Goal: Information Seeking & Learning: Find specific fact

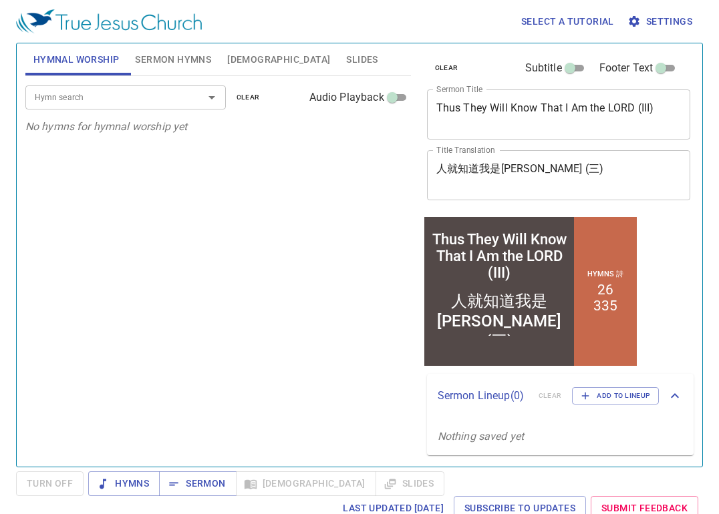
click at [570, 160] on div "人就知道我是耶和華 (三) x Title Translation" at bounding box center [559, 175] width 264 height 50
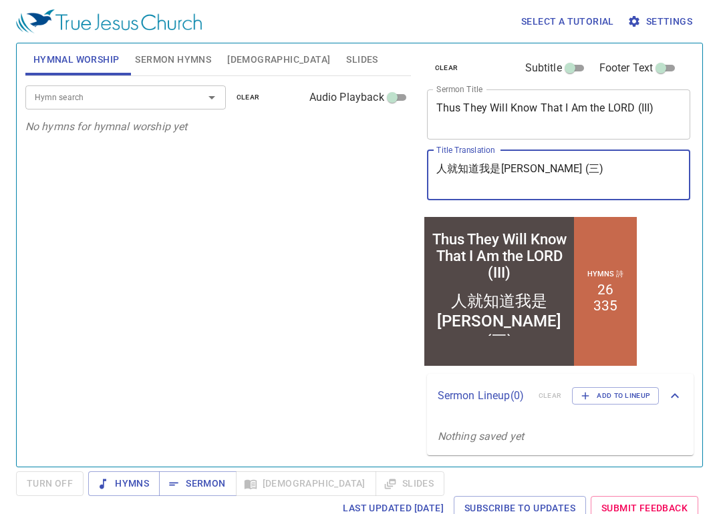
drag, startPoint x: 581, startPoint y: 170, endPoint x: 204, endPoint y: 170, distance: 377.5
click at [204, 170] on div "Hymnal Worship Sermon Hymns Bible Slides Hymn search Hymn search clear Audio Pl…" at bounding box center [359, 250] width 679 height 424
paste textarea "(四)[Thus They Will Know That I Am the LORD (IV)]"
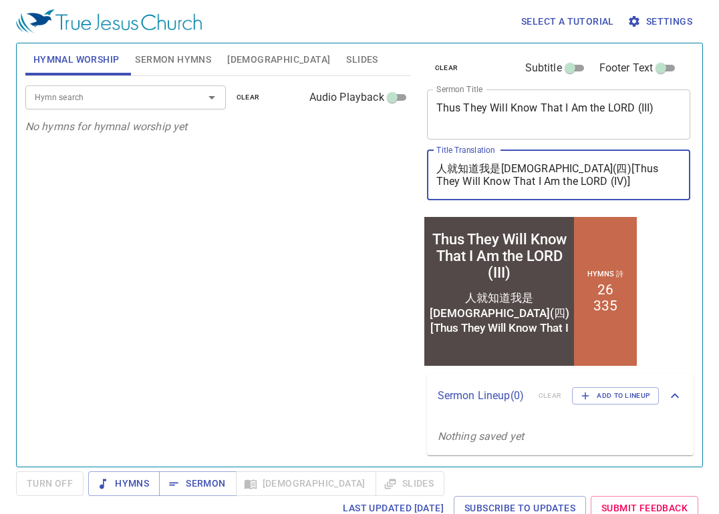
drag, startPoint x: 561, startPoint y: 170, endPoint x: 577, endPoint y: 182, distance: 20.0
click at [577, 182] on textarea "人就知道我是耶和華(四)[Thus They Will Know That I Am the LORD (IV)]" at bounding box center [558, 174] width 245 height 25
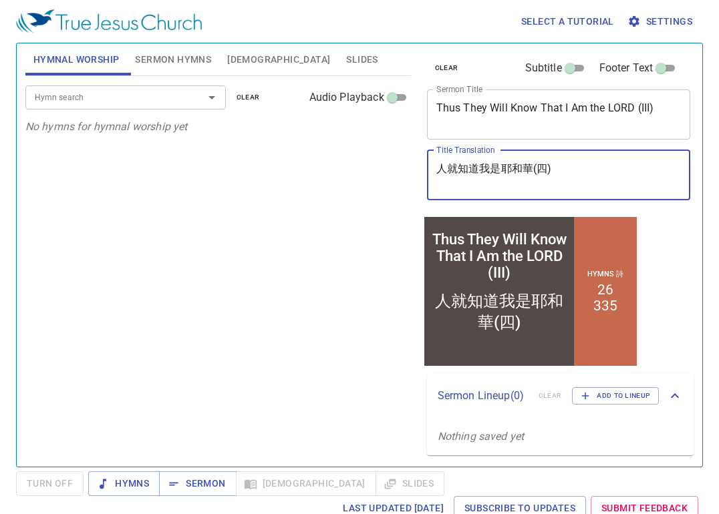
type textarea "人就知道我是耶和華(四)"
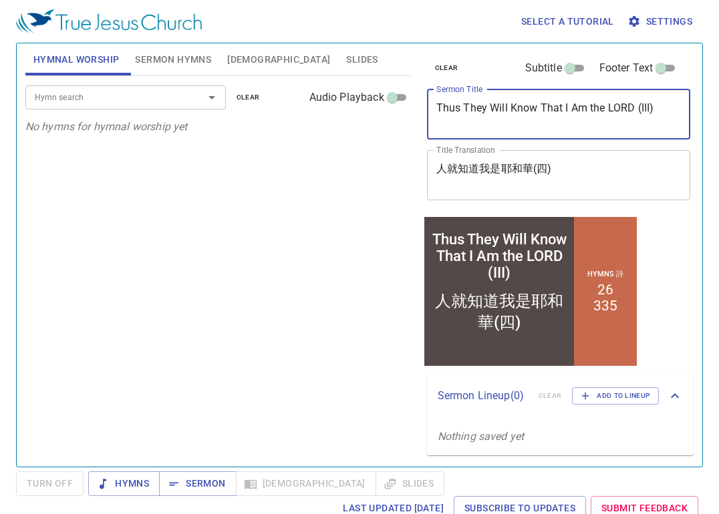
drag, startPoint x: 665, startPoint y: 110, endPoint x: 207, endPoint y: 108, distance: 458.3
click at [207, 108] on div "Hymnal Worship Sermon Hymns Bible Slides Hymn search Hymn search clear Audio Pl…" at bounding box center [359, 250] width 679 height 424
paste textarea "V)]"
type textarea "Thus They Will Know That I Am the LORD (IV)"
click at [579, 190] on div "人就知道我是耶和華(四) x Title Translation" at bounding box center [559, 175] width 264 height 50
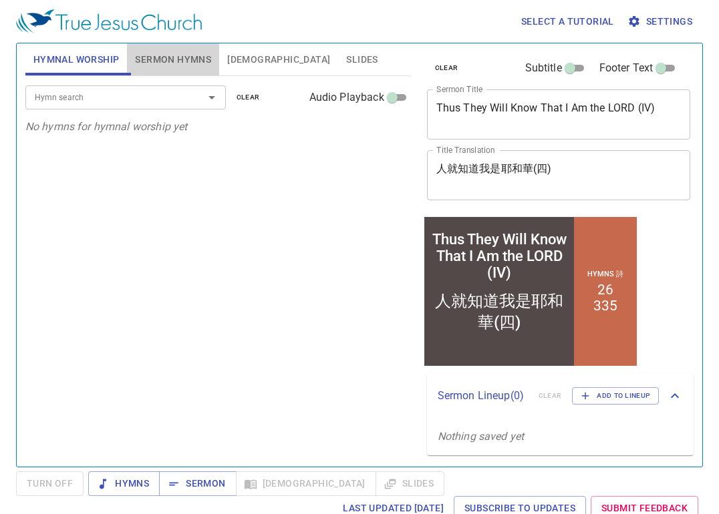
click at [178, 57] on span "Sermon Hymns" at bounding box center [173, 59] width 76 height 17
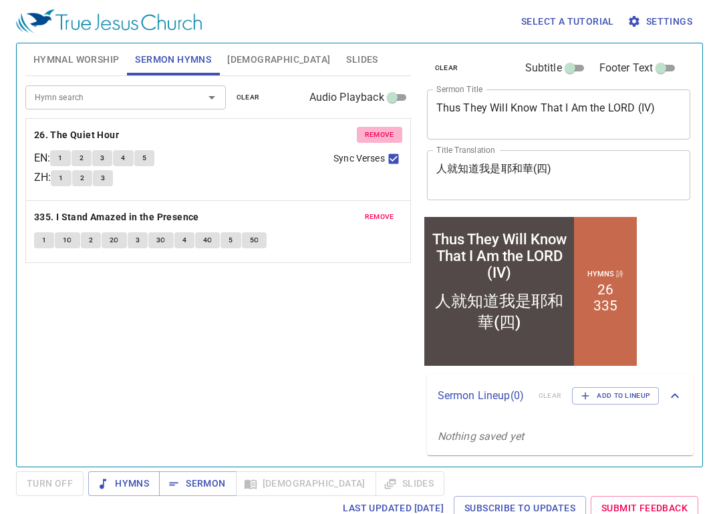
click at [387, 138] on span "remove" at bounding box center [379, 135] width 29 height 12
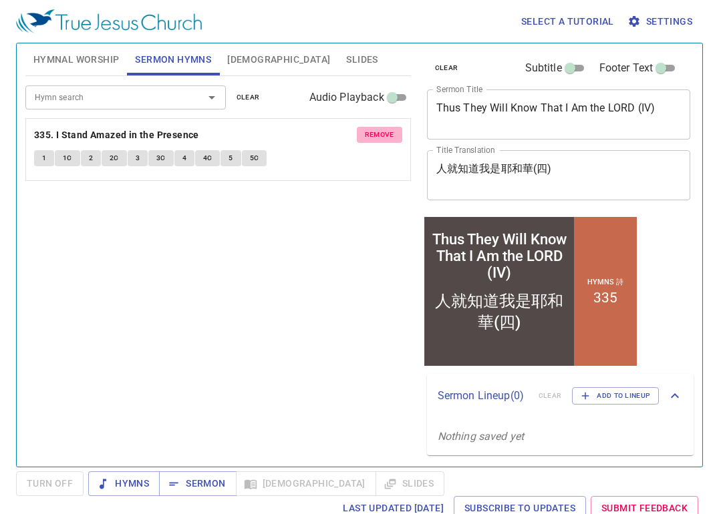
click at [387, 138] on span "remove" at bounding box center [379, 135] width 29 height 12
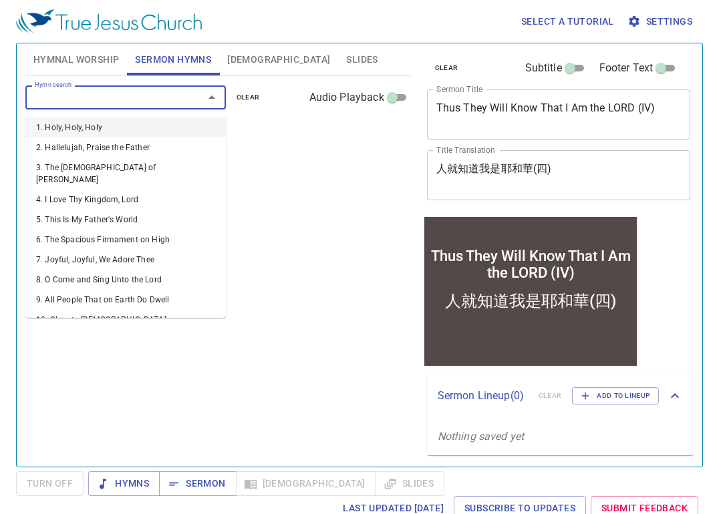
click at [85, 94] on input "Hymn search" at bounding box center [105, 97] width 153 height 15
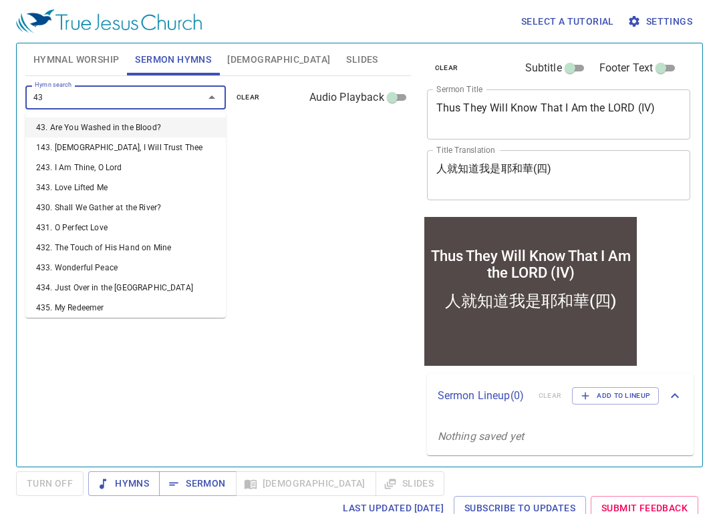
type input "436"
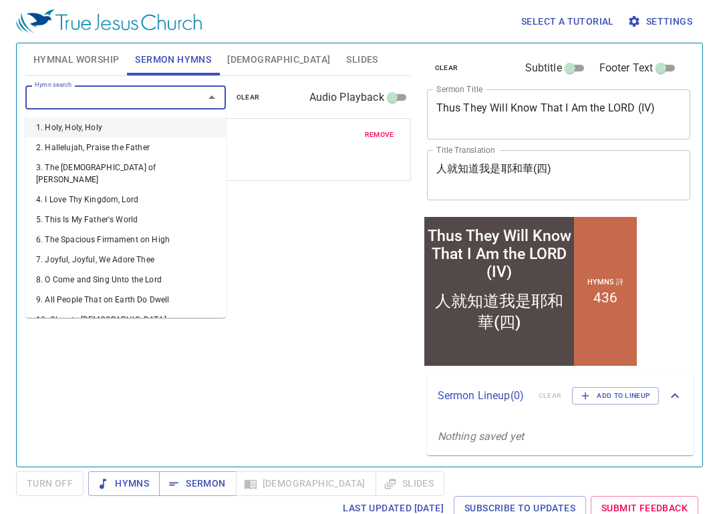
click at [85, 94] on input "Hymn search" at bounding box center [105, 97] width 153 height 15
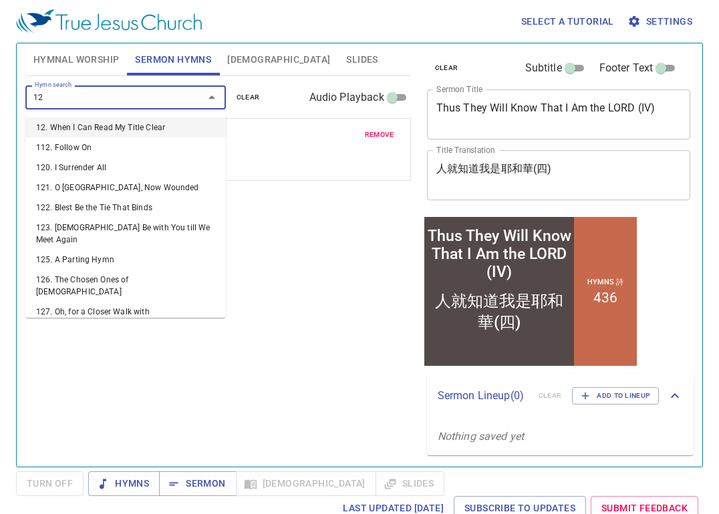
type input "126"
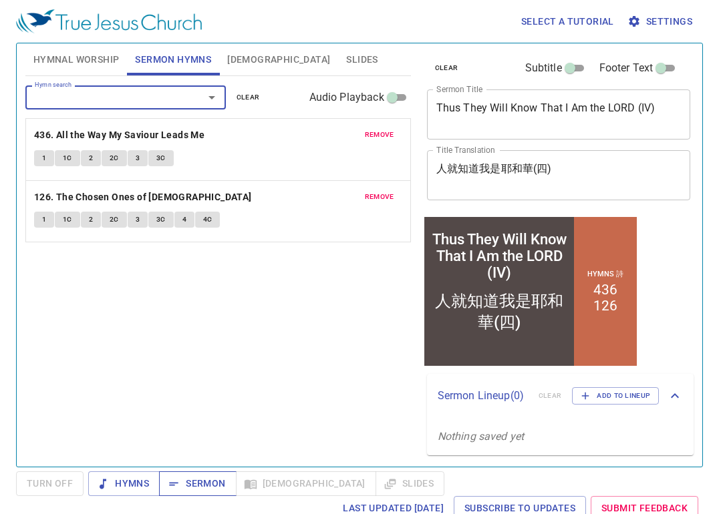
click at [0, 0] on span "Sermon" at bounding box center [0, 0] width 0 height 0
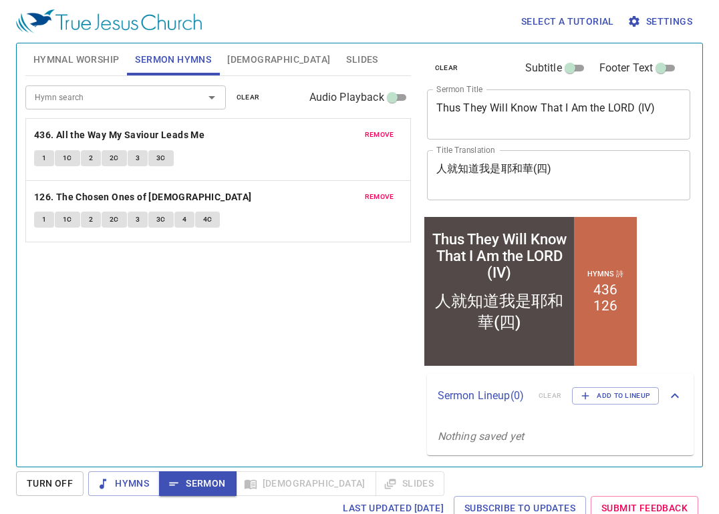
click at [239, 63] on span "[DEMOGRAPHIC_DATA]" at bounding box center [278, 59] width 103 height 17
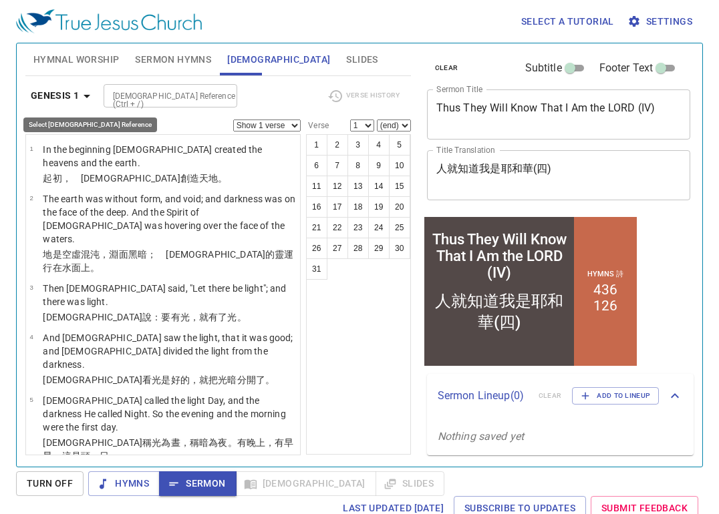
click at [86, 95] on icon "button" at bounding box center [87, 96] width 7 height 3
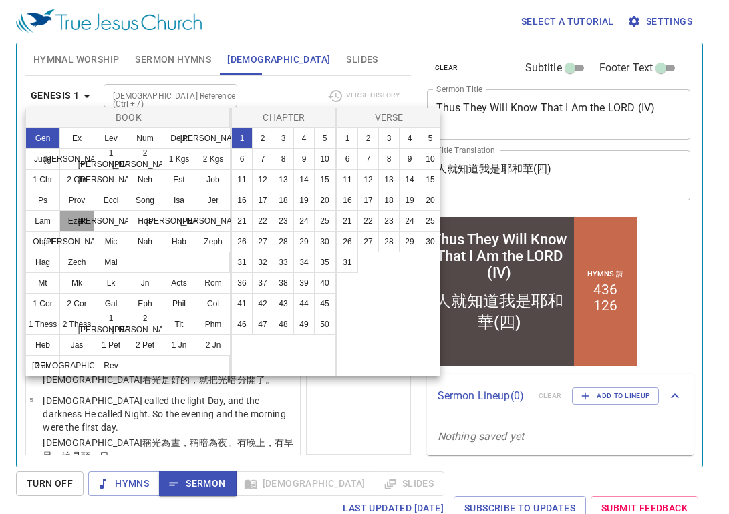
click at [72, 225] on button "Ezek" at bounding box center [76, 220] width 35 height 21
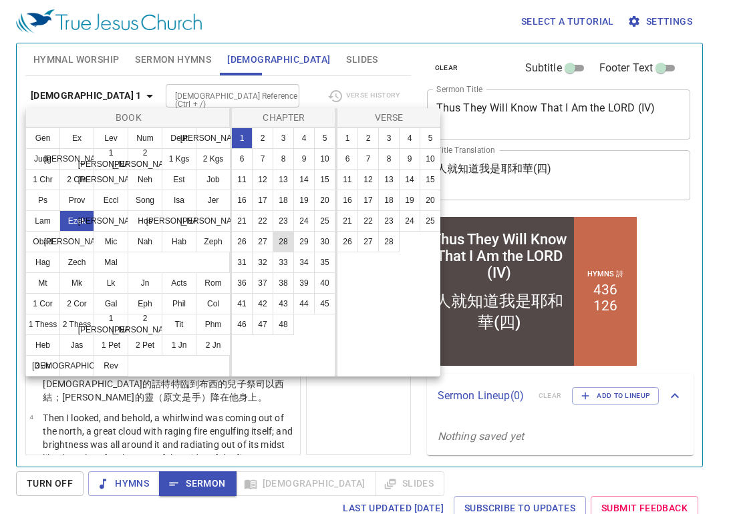
click at [287, 241] on button "28" at bounding box center [283, 241] width 21 height 21
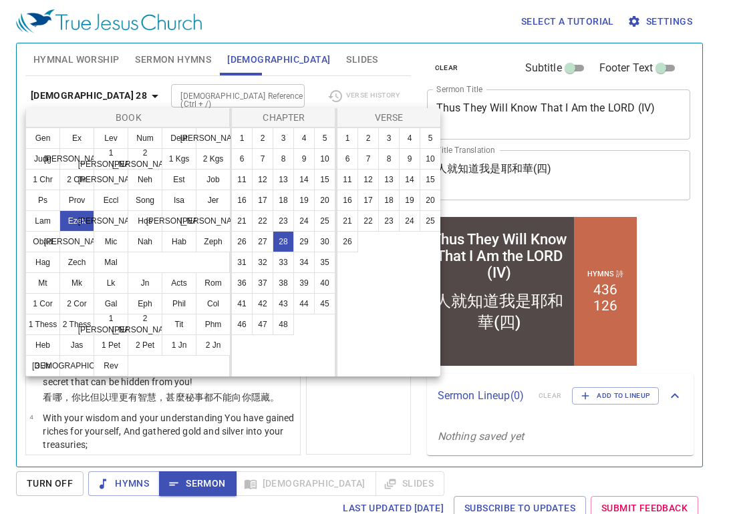
click at [369, 416] on div at bounding box center [364, 257] width 729 height 514
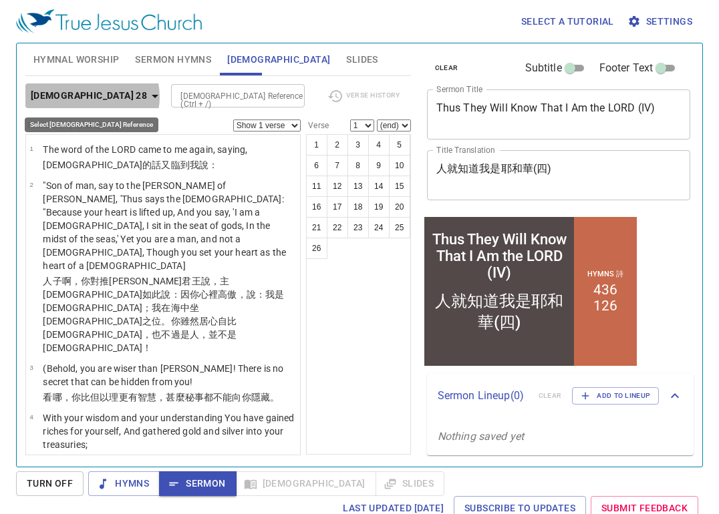
click at [147, 97] on icon "button" at bounding box center [155, 96] width 16 height 16
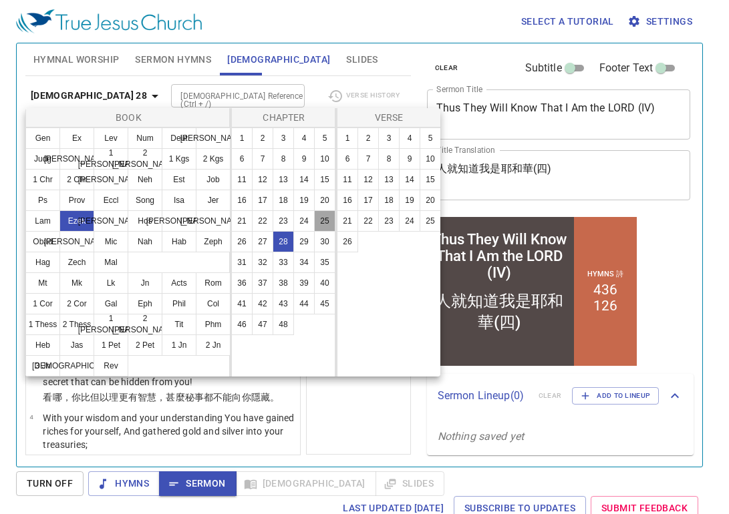
click at [323, 220] on button "25" at bounding box center [324, 220] width 21 height 21
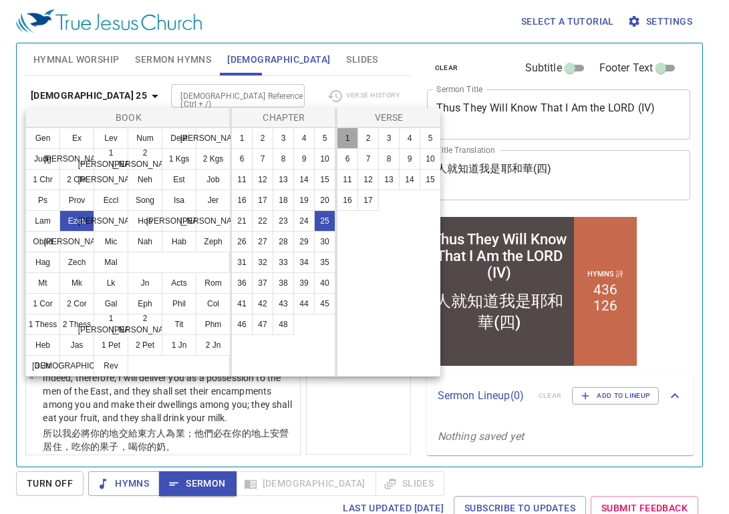
click at [349, 142] on button "1" at bounding box center [347, 138] width 21 height 21
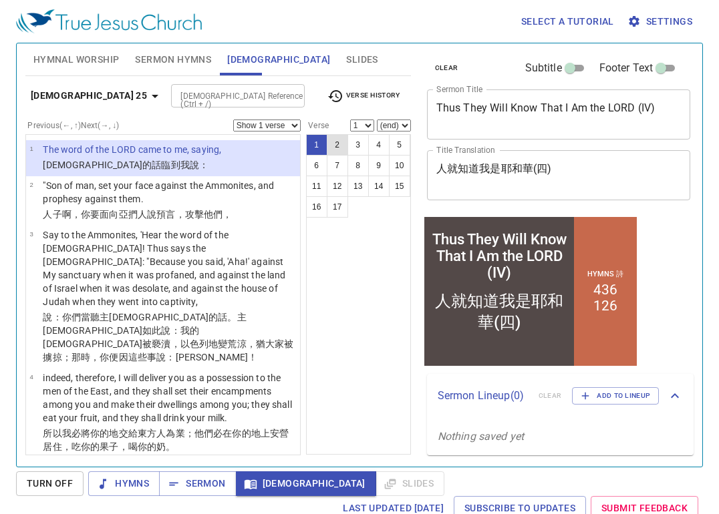
click at [335, 148] on button "2" at bounding box center [337, 144] width 21 height 21
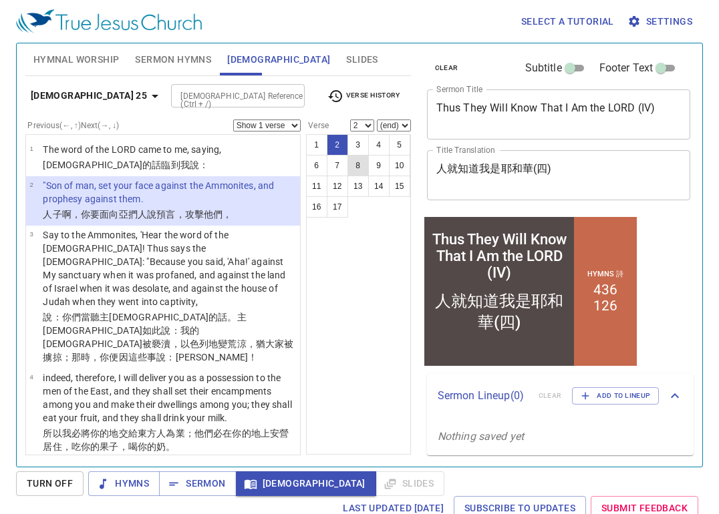
click at [357, 164] on button "8" at bounding box center [357, 165] width 21 height 21
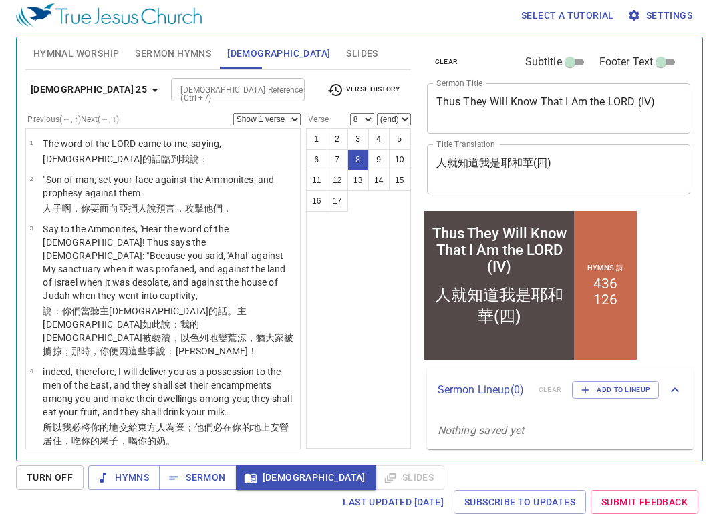
scroll to position [437, 0]
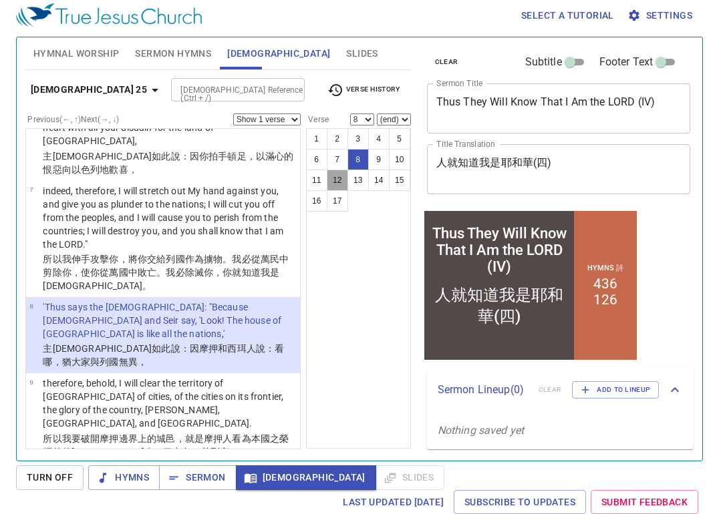
click at [340, 184] on button "12" at bounding box center [337, 180] width 21 height 21
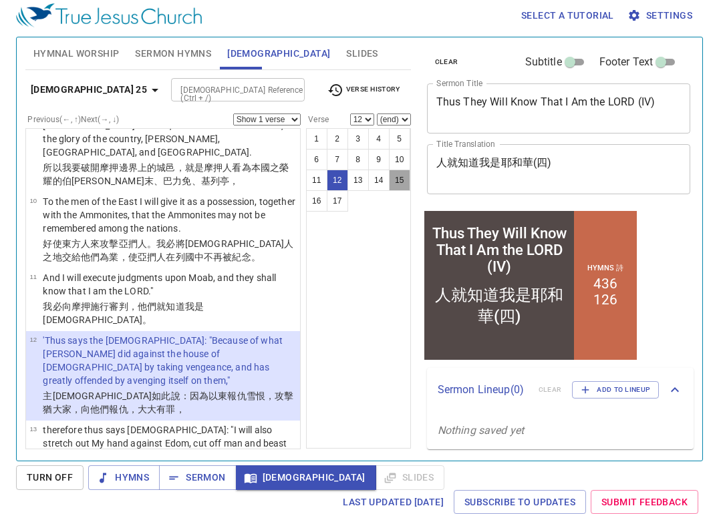
click at [400, 178] on button "15" at bounding box center [399, 180] width 21 height 21
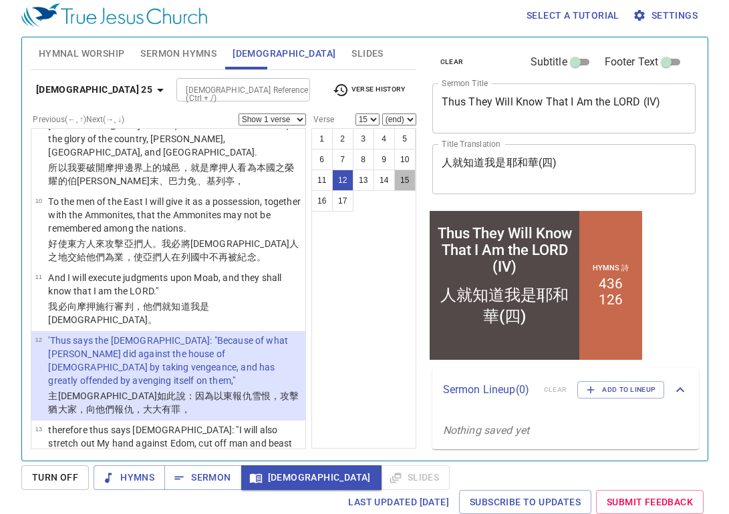
scroll to position [990, 0]
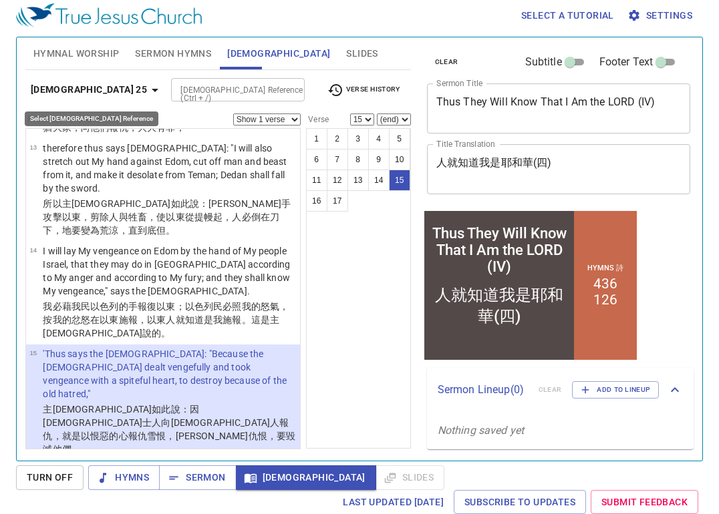
click at [147, 94] on icon "button" at bounding box center [155, 90] width 16 height 16
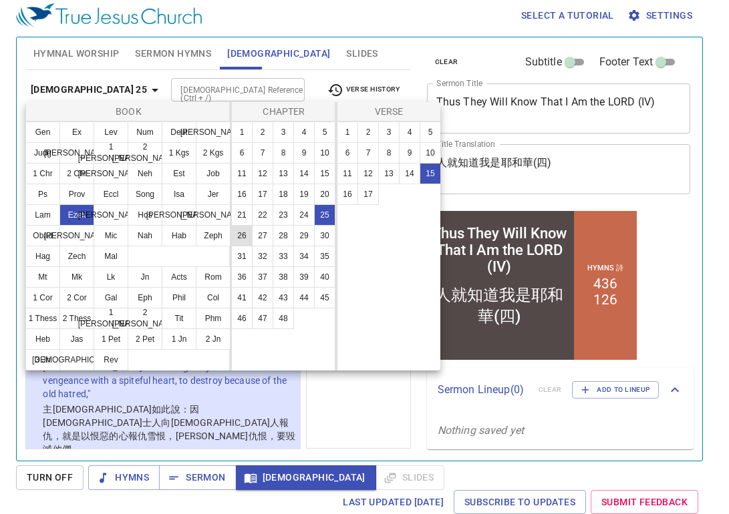
click at [245, 237] on button "26" at bounding box center [241, 235] width 21 height 21
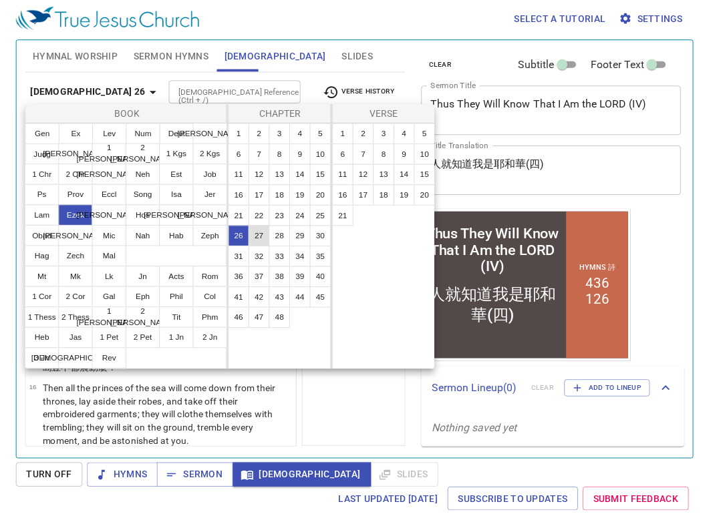
scroll to position [0, 0]
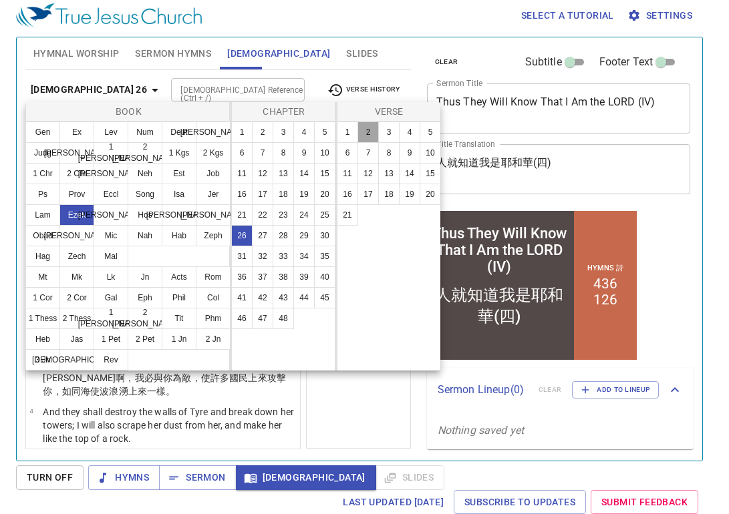
click at [370, 132] on button "2" at bounding box center [367, 132] width 21 height 21
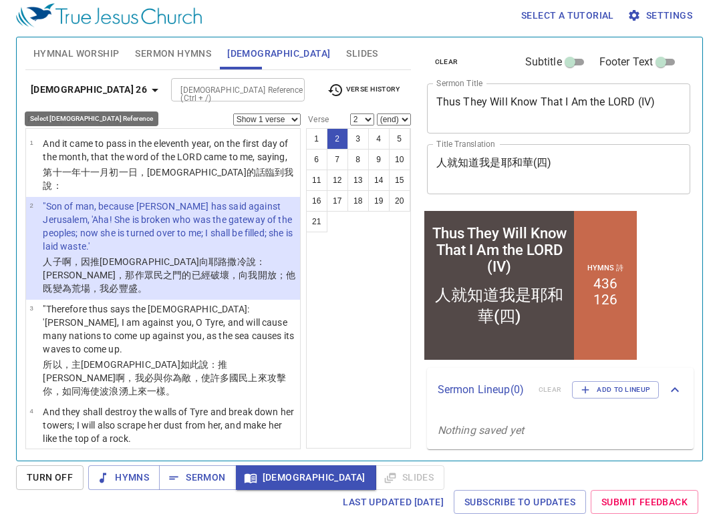
click at [147, 90] on icon "button" at bounding box center [155, 90] width 16 height 16
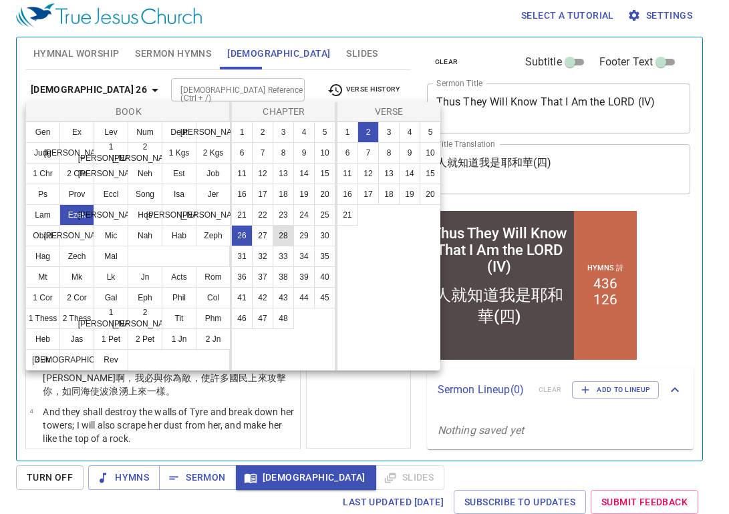
click at [288, 237] on button "28" at bounding box center [283, 235] width 21 height 21
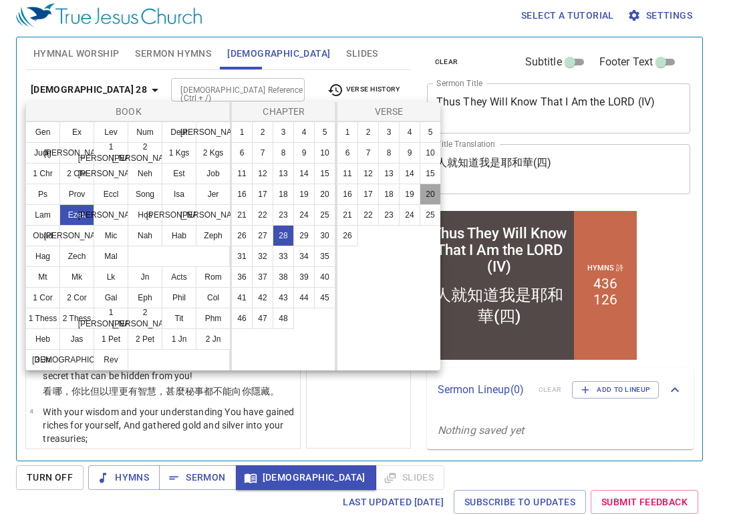
click at [432, 195] on button "20" at bounding box center [430, 194] width 21 height 21
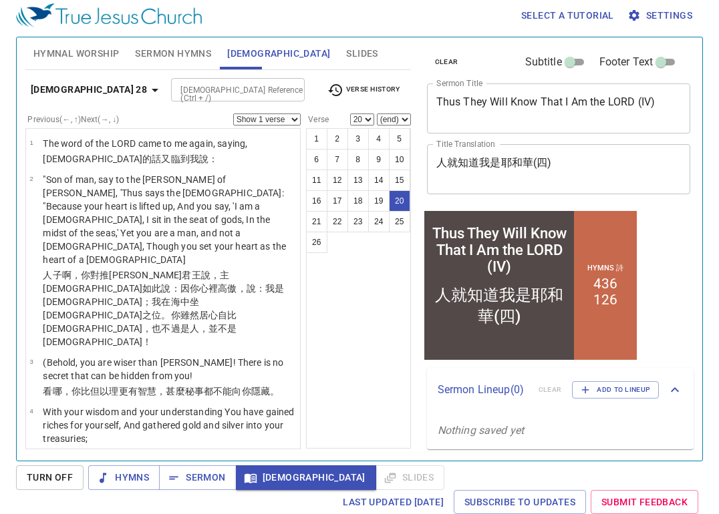
scroll to position [1297, 0]
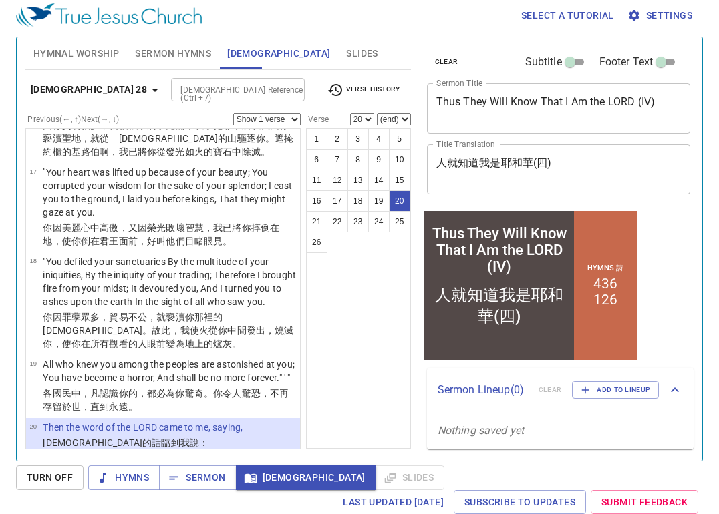
click at [206, 457] on p ""Son of man, set your face toward [PERSON_NAME], and prophesy against her," at bounding box center [169, 470] width 253 height 27
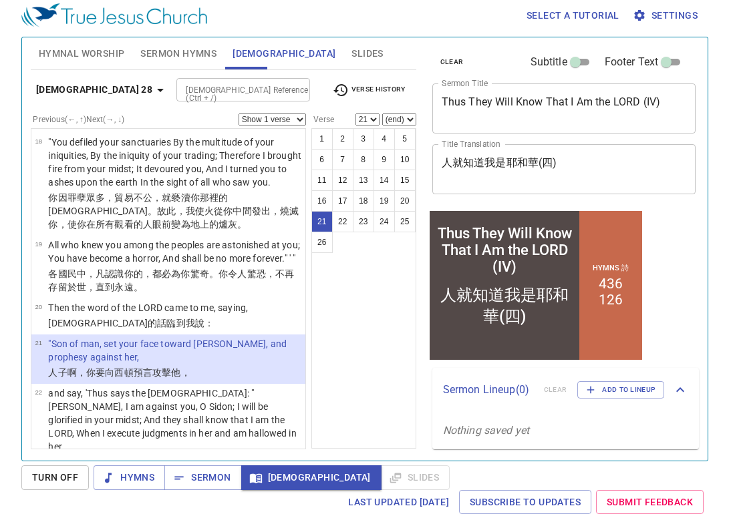
scroll to position [1431, 0]
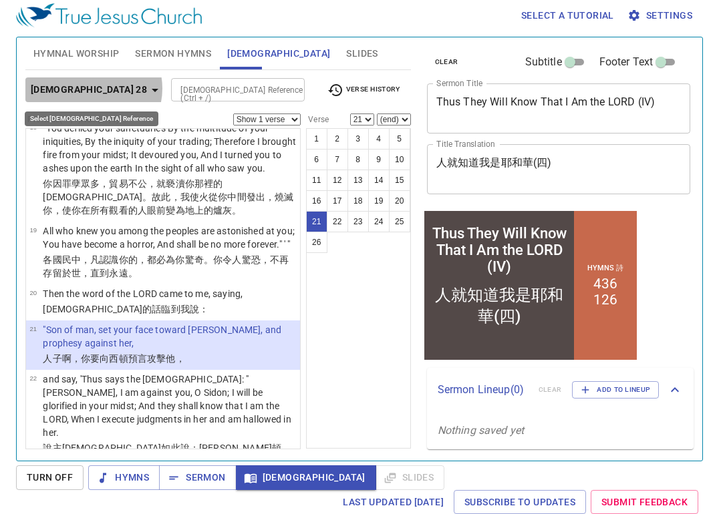
click at [147, 88] on icon "button" at bounding box center [155, 90] width 16 height 16
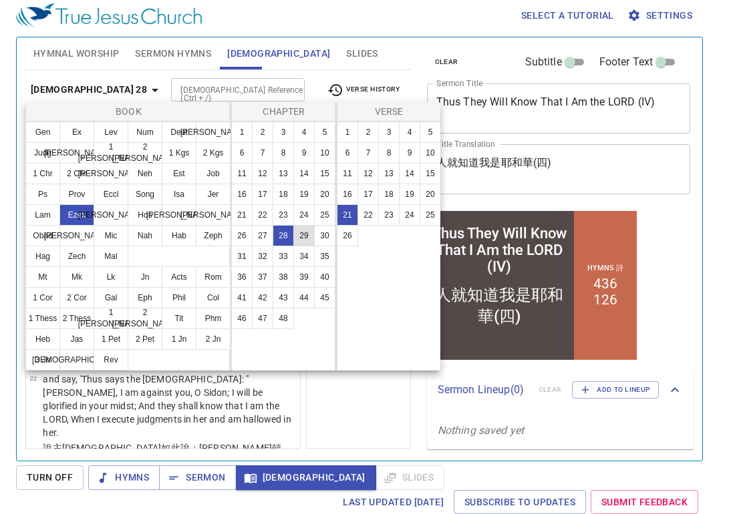
click at [309, 237] on button "29" at bounding box center [303, 235] width 21 height 21
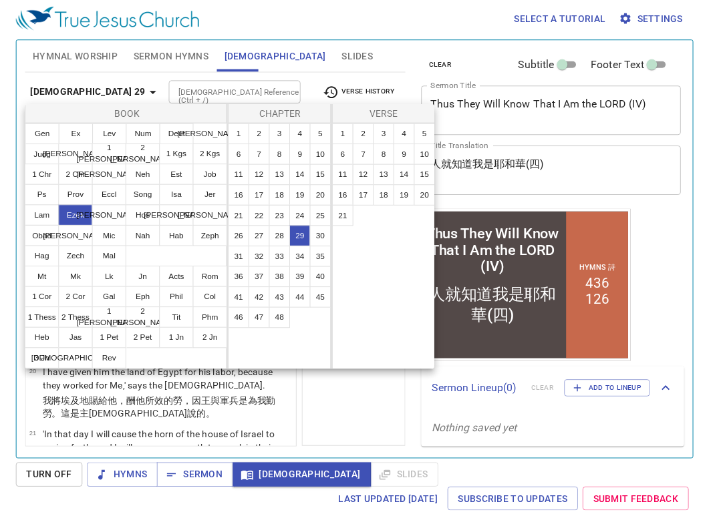
scroll to position [0, 0]
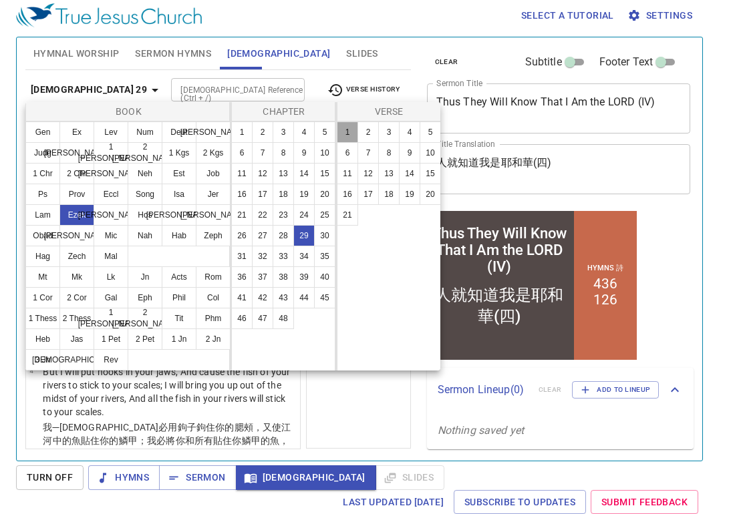
click at [353, 132] on button "1" at bounding box center [347, 132] width 21 height 21
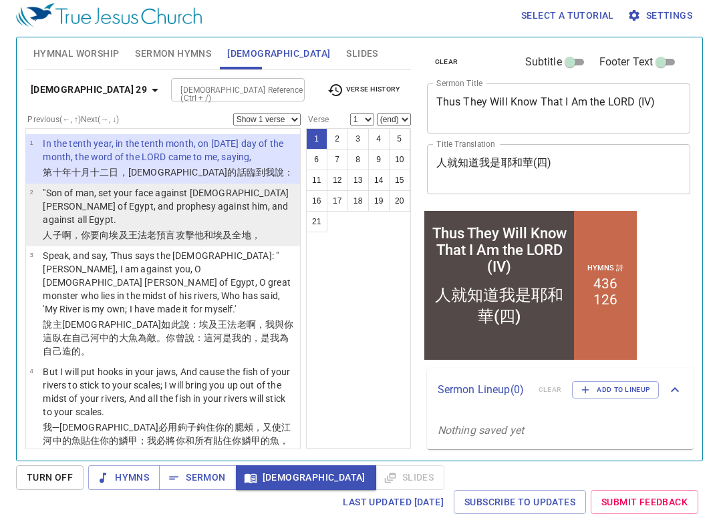
click at [208, 201] on p ""Son of man, set your face against Pharaoh king of Egypt, and prophesy against …" at bounding box center [169, 206] width 253 height 40
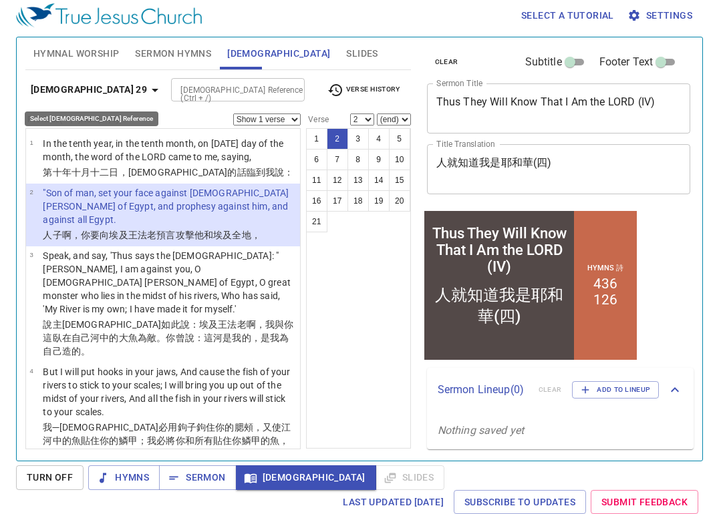
click at [152, 90] on icon "button" at bounding box center [155, 90] width 7 height 3
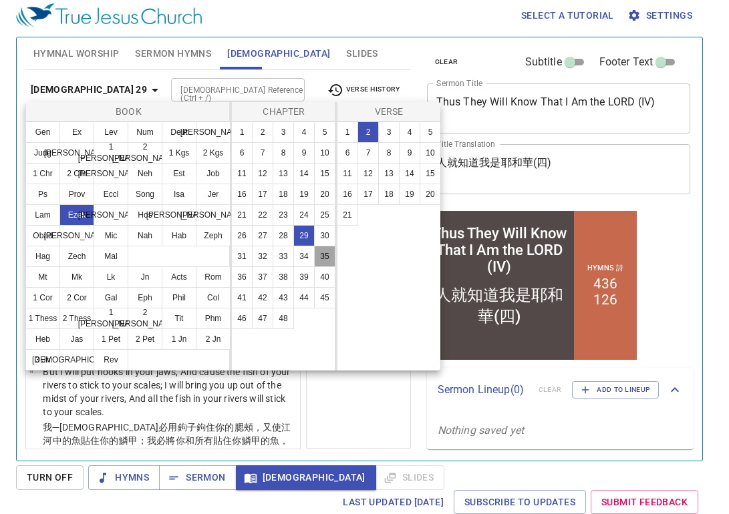
click at [322, 258] on button "35" at bounding box center [324, 256] width 21 height 21
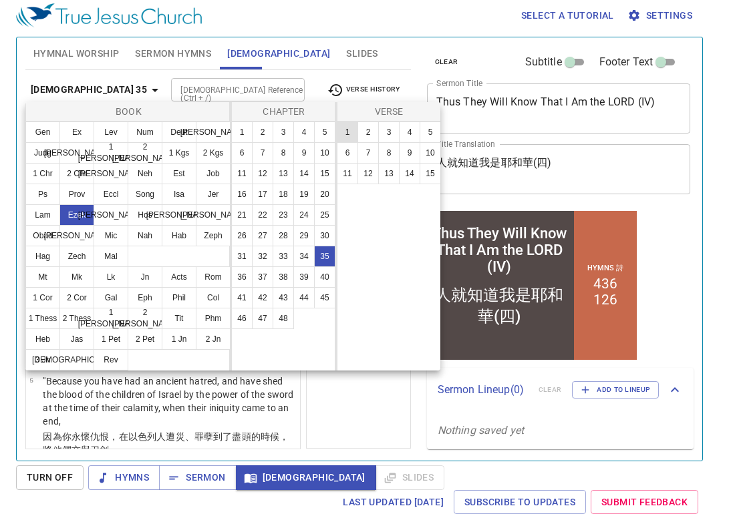
click at [350, 134] on button "1" at bounding box center [347, 132] width 21 height 21
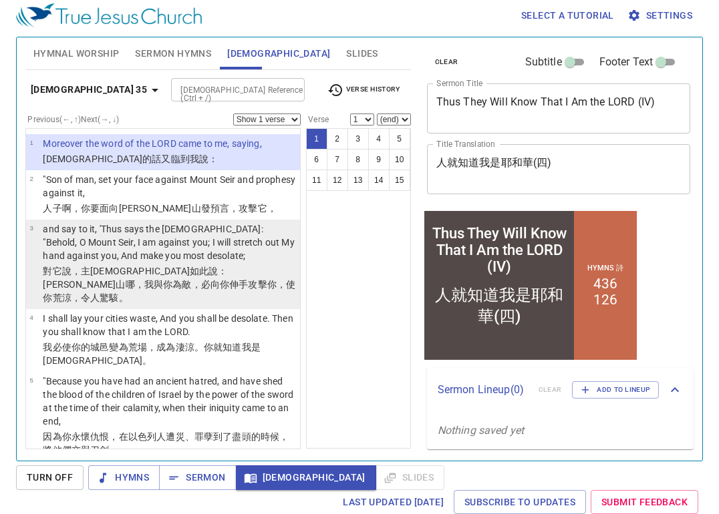
click at [208, 279] on wh2022 "哪，我與你為敵，必向你伸 手 攻擊你，使 你荒涼 ，令人驚駭 。" at bounding box center [169, 291] width 253 height 24
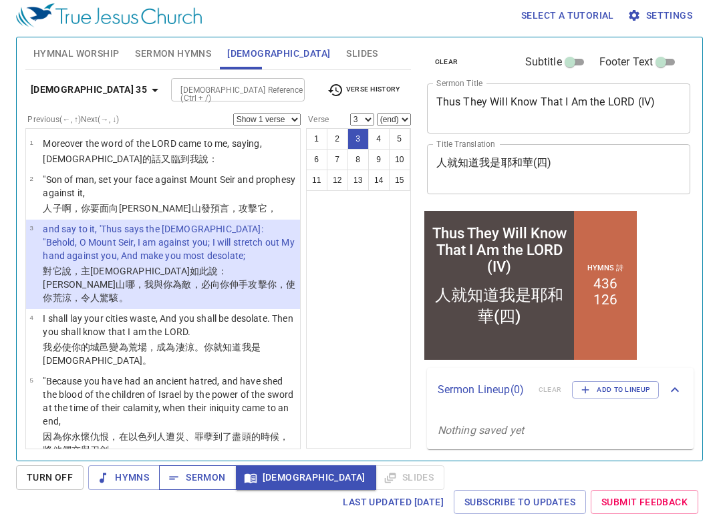
click at [0, 0] on span "Sermon" at bounding box center [0, 0] width 0 height 0
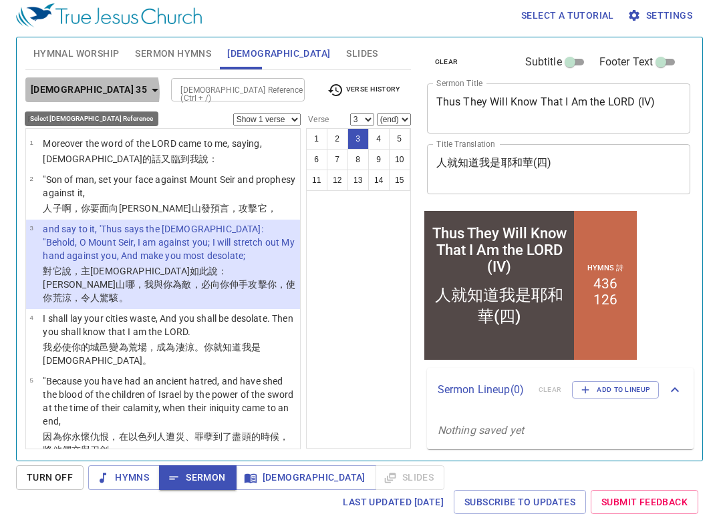
click at [147, 92] on icon "button" at bounding box center [155, 90] width 16 height 16
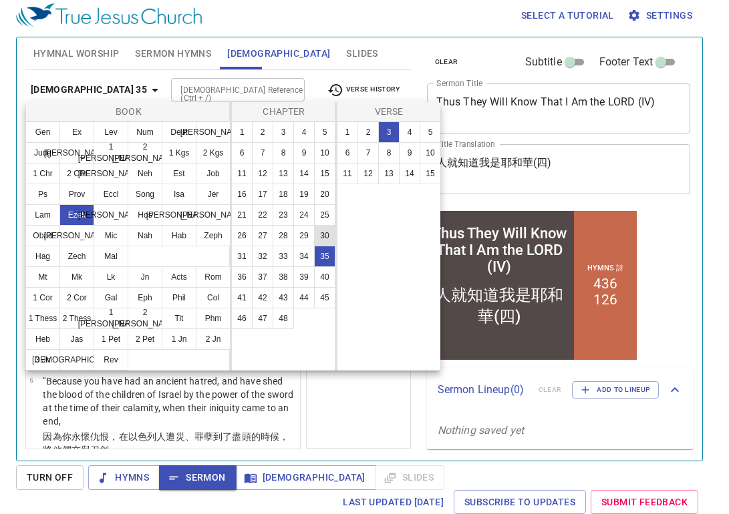
click at [327, 232] on button "30" at bounding box center [324, 235] width 21 height 21
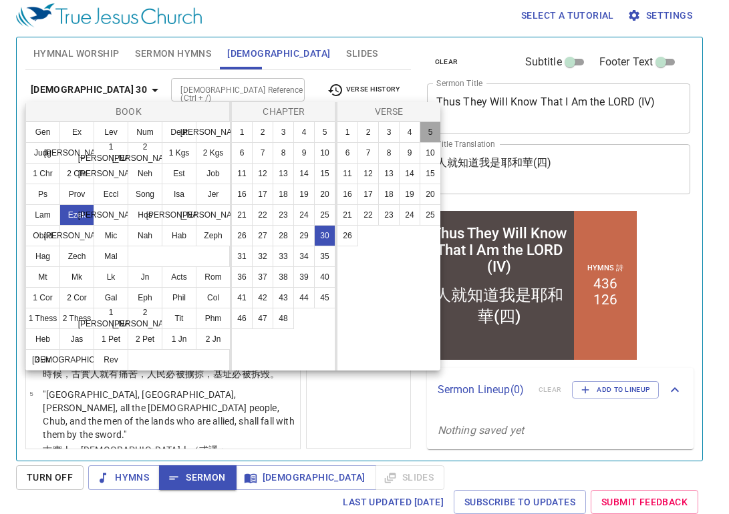
click at [426, 130] on button "5" at bounding box center [430, 132] width 21 height 21
select select "5"
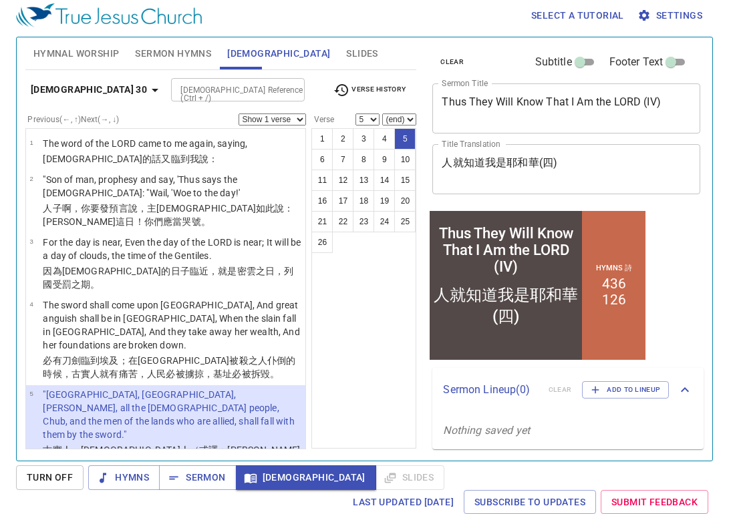
scroll to position [128, 0]
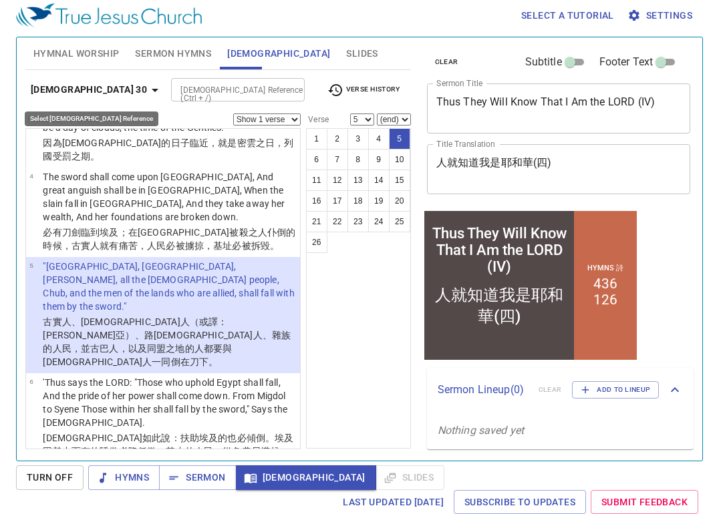
click at [147, 90] on icon "button" at bounding box center [155, 90] width 16 height 16
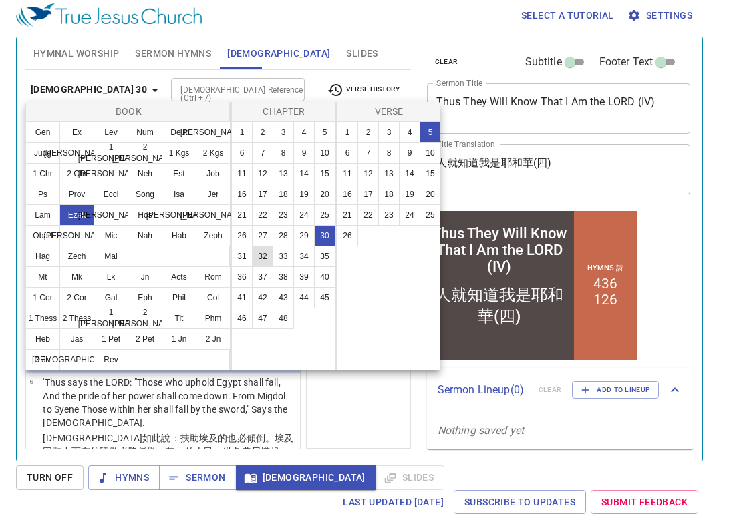
click at [263, 257] on button "32" at bounding box center [262, 256] width 21 height 21
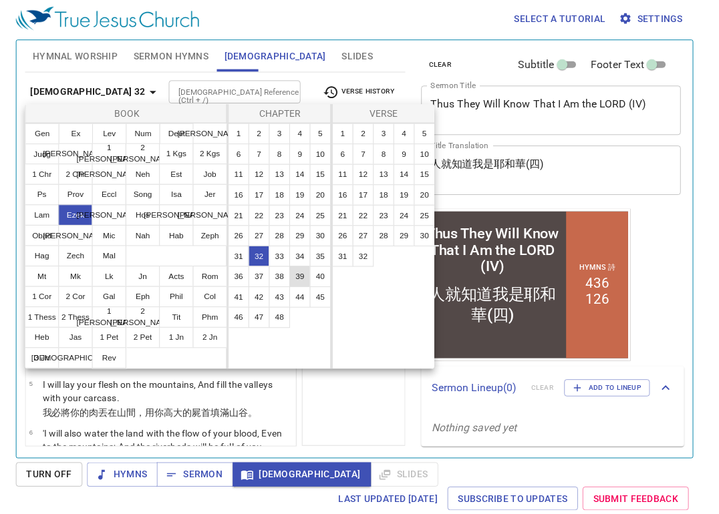
scroll to position [0, 0]
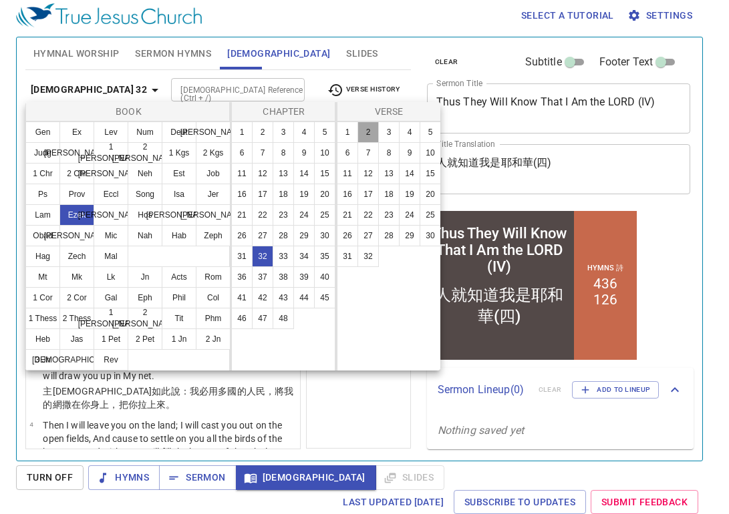
click at [365, 135] on button "2" at bounding box center [367, 132] width 21 height 21
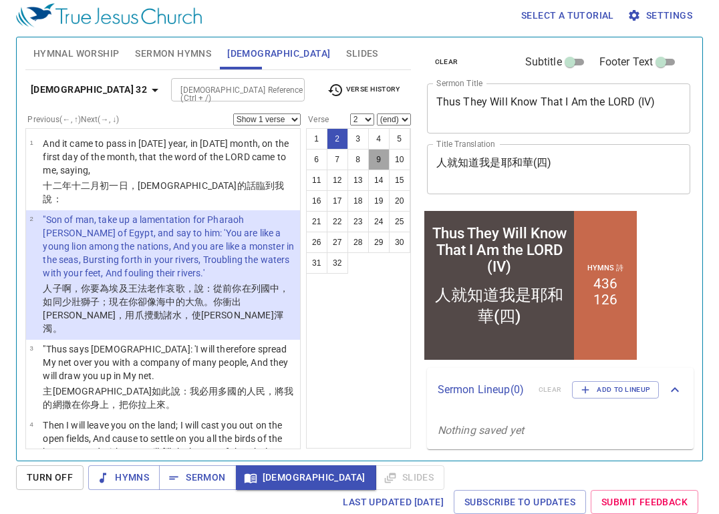
click at [377, 162] on button "9" at bounding box center [378, 159] width 21 height 21
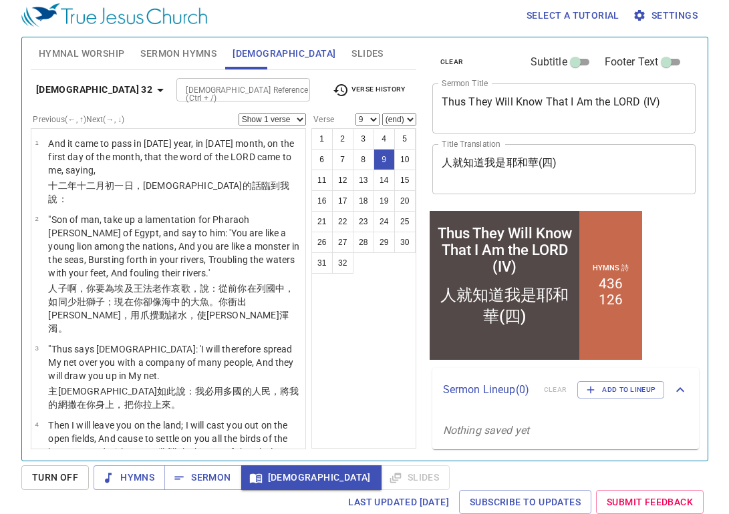
scroll to position [506, 0]
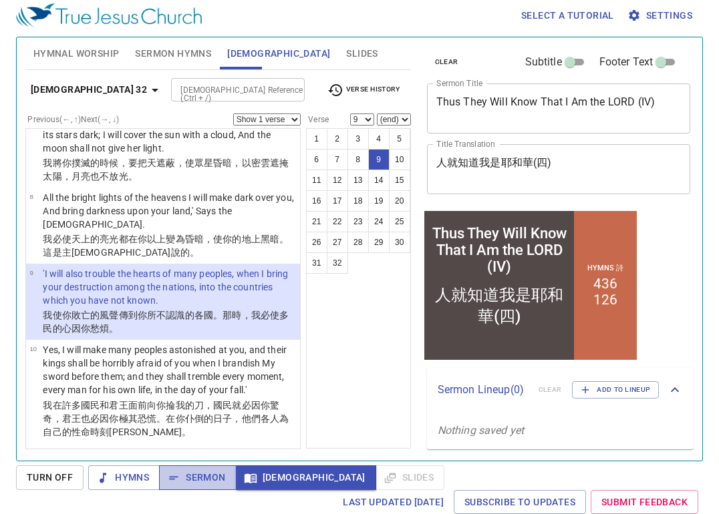
click at [0, 0] on span "Sermon" at bounding box center [0, 0] width 0 height 0
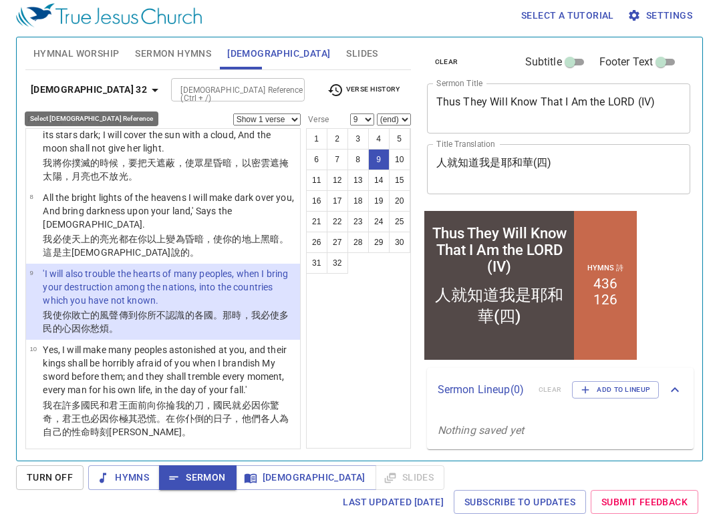
click at [147, 90] on icon "button" at bounding box center [155, 90] width 16 height 16
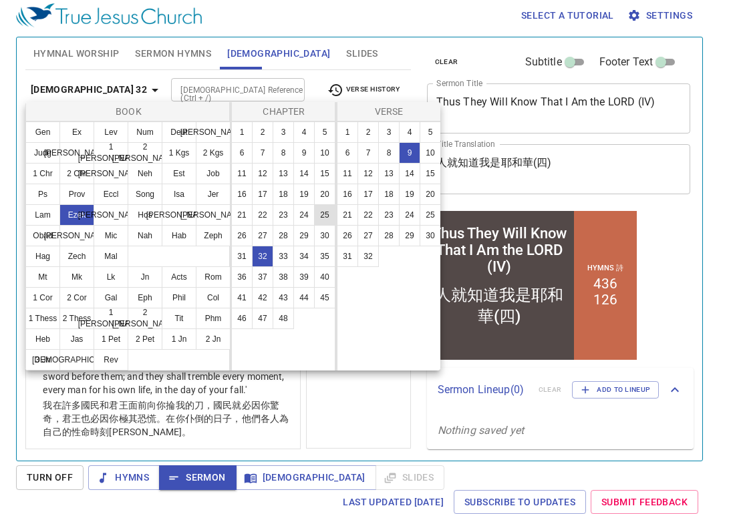
click at [333, 214] on button "25" at bounding box center [324, 214] width 21 height 21
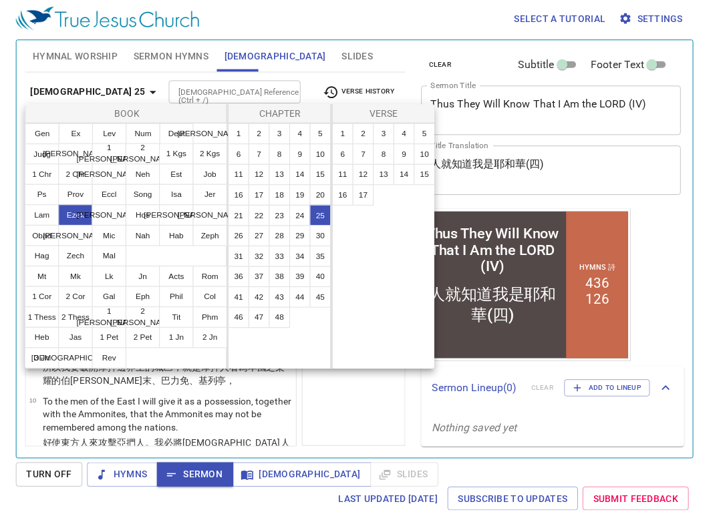
scroll to position [0, 0]
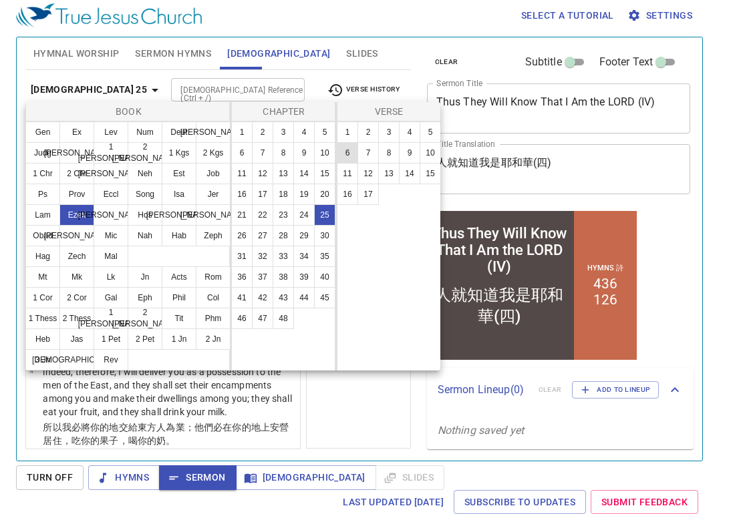
click at [344, 153] on button "6" at bounding box center [347, 152] width 21 height 21
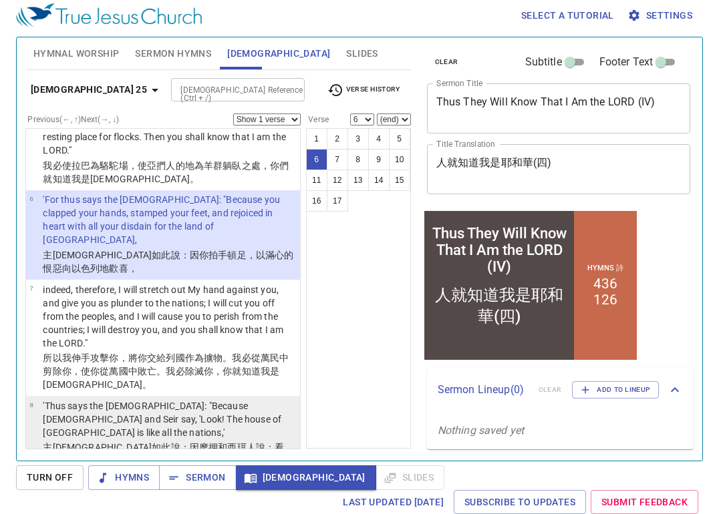
scroll to position [318, 0]
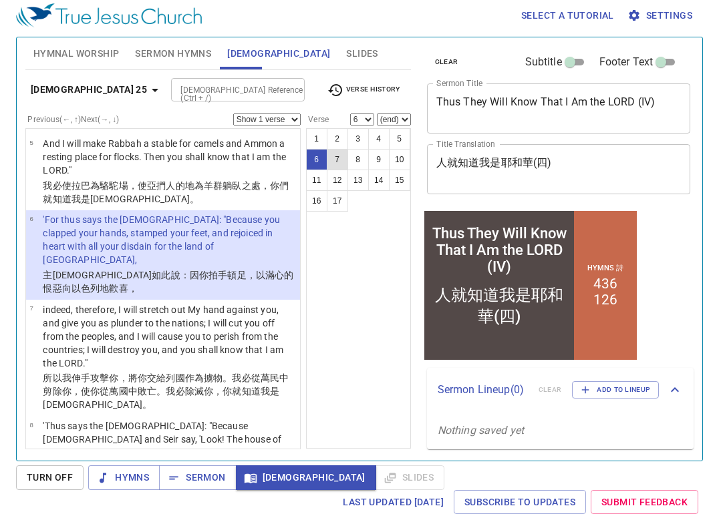
click at [334, 157] on button "7" at bounding box center [337, 159] width 21 height 21
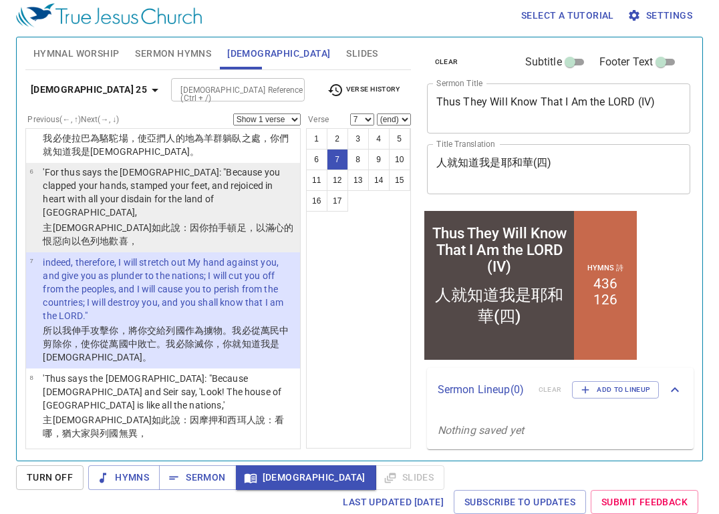
scroll to position [385, 0]
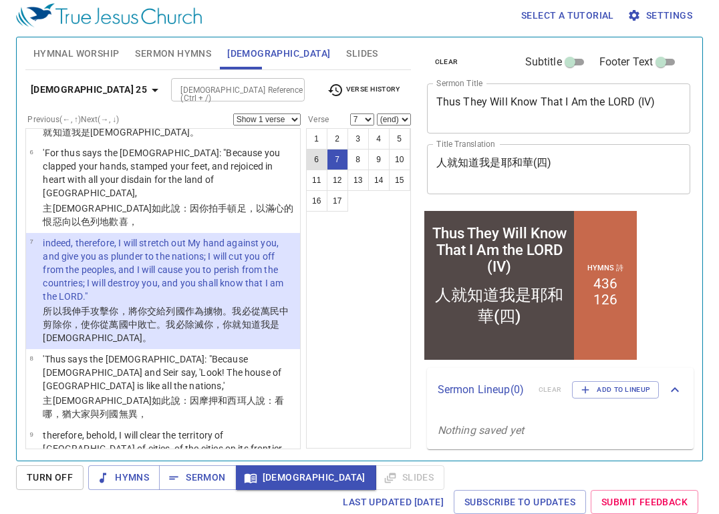
click at [316, 158] on button "6" at bounding box center [316, 159] width 21 height 21
select select "6"
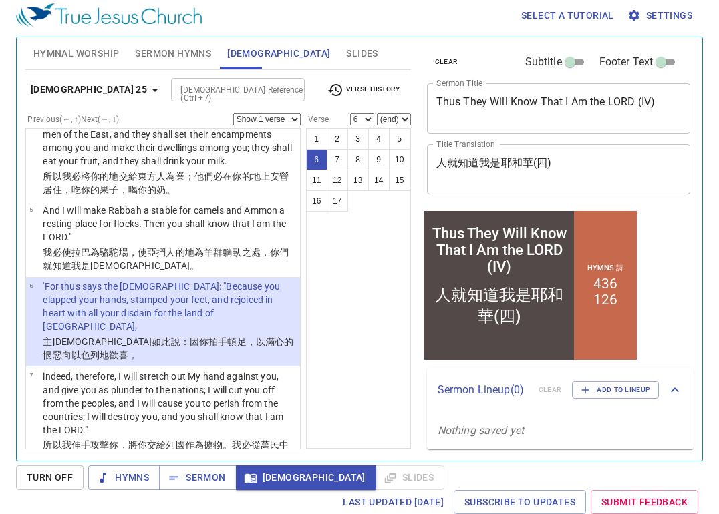
click at [292, 120] on select "Show 1 verse Show 2 verses Show 3 verses Show 4 verses Show 5 verses" at bounding box center [266, 120] width 67 height 12
select select "2"
click at [233, 114] on select "Show 1 verse Show 2 verses Show 3 verses Show 4 verses Show 5 verses" at bounding box center [266, 120] width 67 height 12
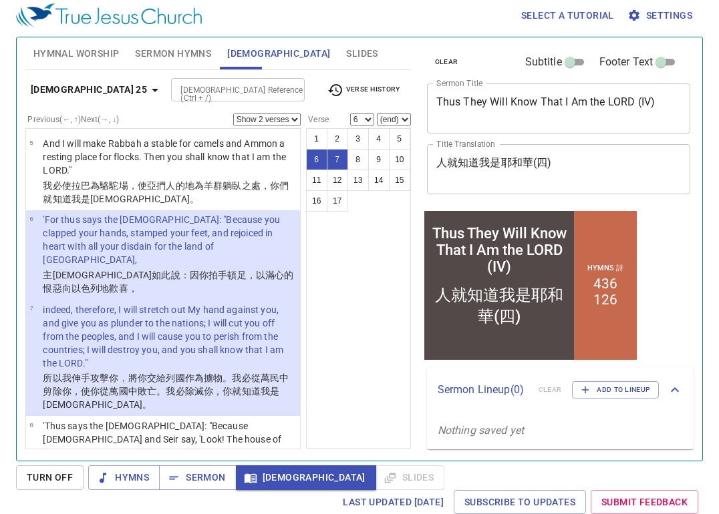
scroll to position [385, 0]
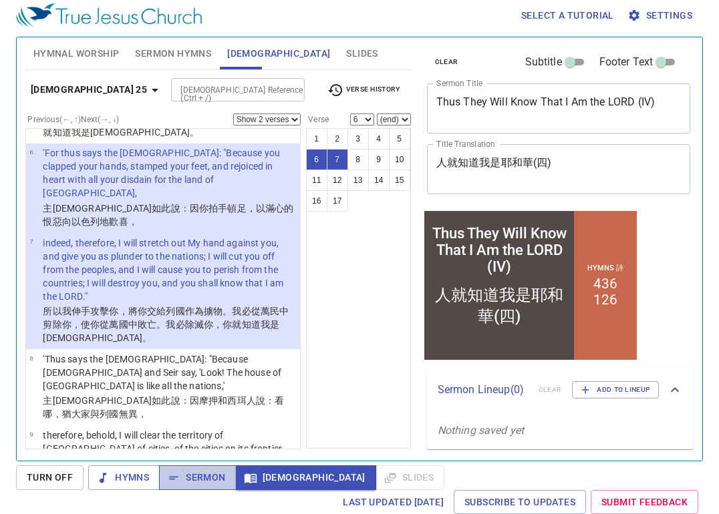
click at [0, 0] on span "Sermon" at bounding box center [0, 0] width 0 height 0
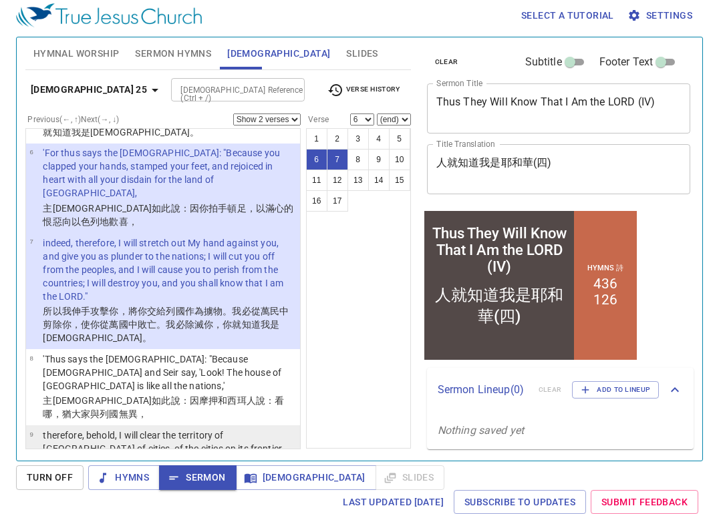
click at [225, 429] on p "therefore, behold, I will clear the territory of Moab of cities, of the cities …" at bounding box center [169, 455] width 253 height 53
select select "9"
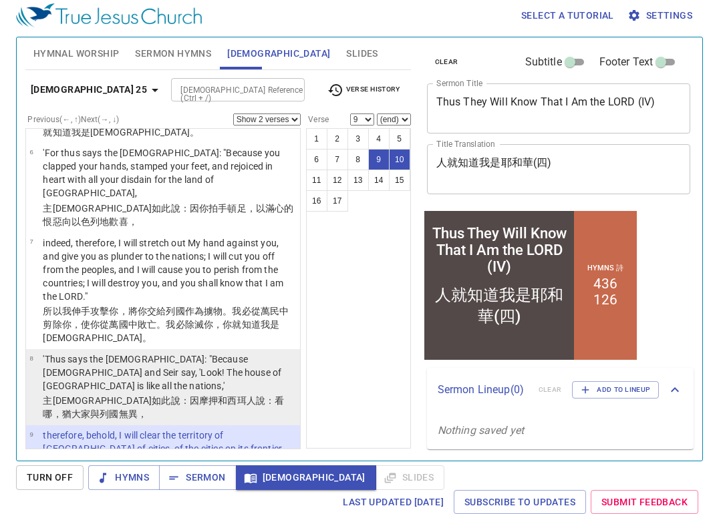
scroll to position [452, 0]
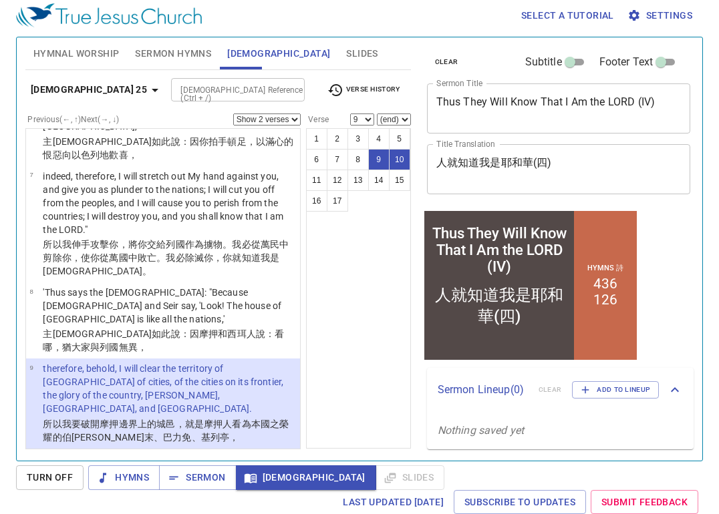
click at [292, 116] on select "Show 1 verse Show 2 verses Show 3 verses Show 4 verses Show 5 verses" at bounding box center [266, 120] width 67 height 12
select select "1"
click at [233, 114] on select "Show 1 verse Show 2 verses Show 3 verses Show 4 verses Show 5 verses" at bounding box center [266, 120] width 67 height 12
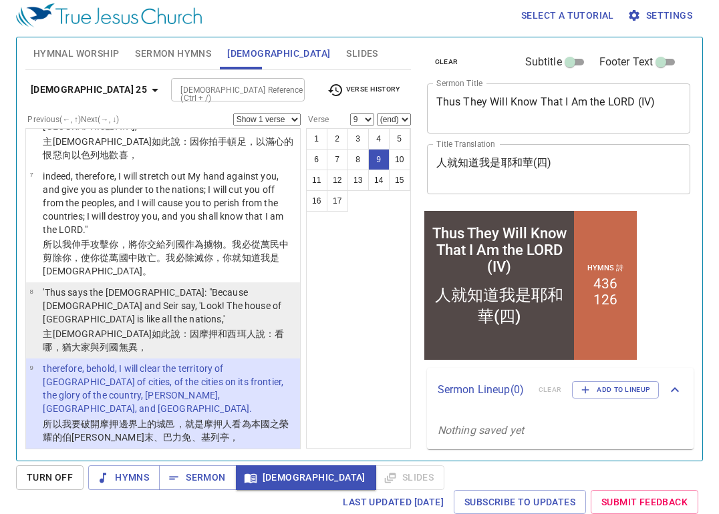
click at [188, 286] on p "'Thus says the Lord GOD: "Because Moab and Seir say, 'Look! The house of Judah …" at bounding box center [169, 306] width 253 height 40
select select "8"
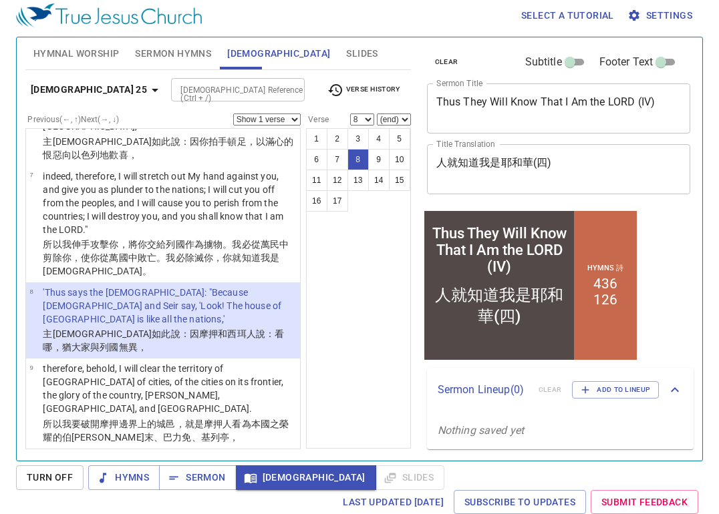
click at [269, 117] on select "Show 1 verse Show 2 verses Show 3 verses Show 4 verses Show 5 verses" at bounding box center [266, 120] width 67 height 12
select select "2"
click at [233, 114] on select "Show 1 verse Show 2 verses Show 3 verses Show 4 verses Show 5 verses" at bounding box center [266, 120] width 67 height 12
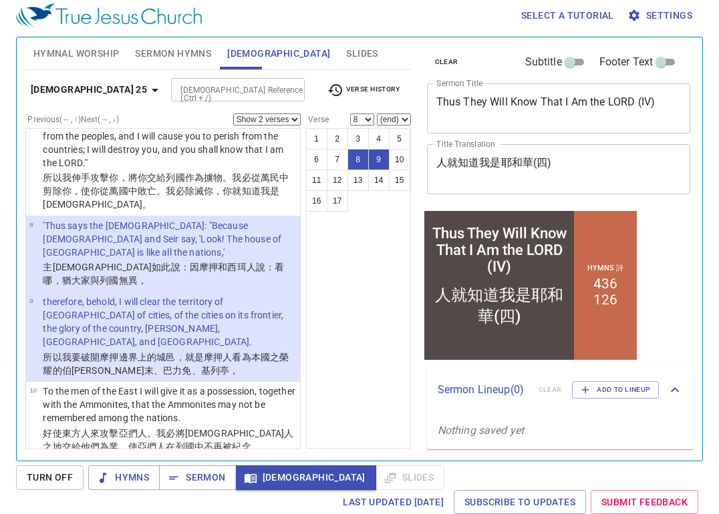
scroll to position [585, 0]
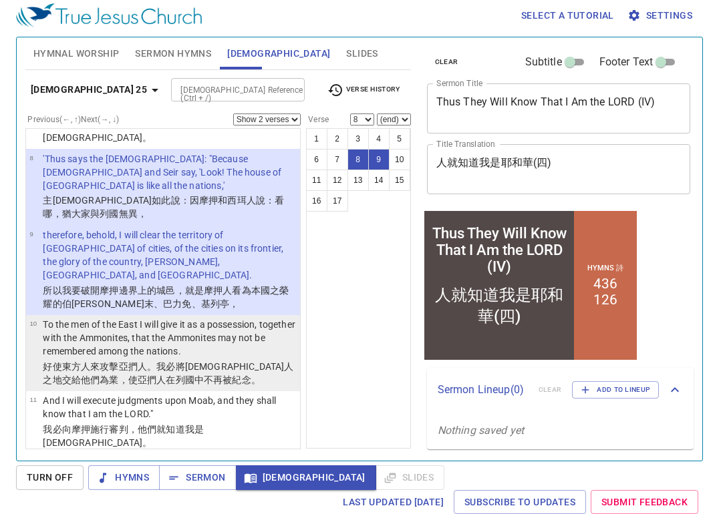
click at [190, 318] on p "To the men of the East I will give it as a possession, together with the Ammoni…" at bounding box center [169, 338] width 253 height 40
select select "10"
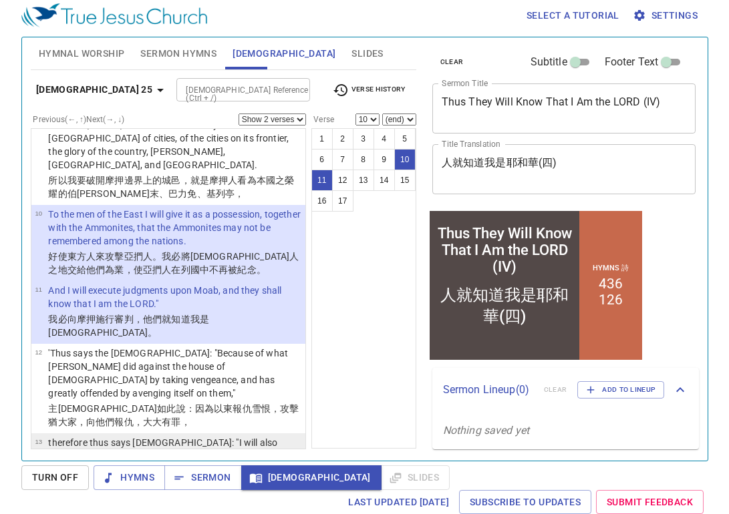
scroll to position [719, 0]
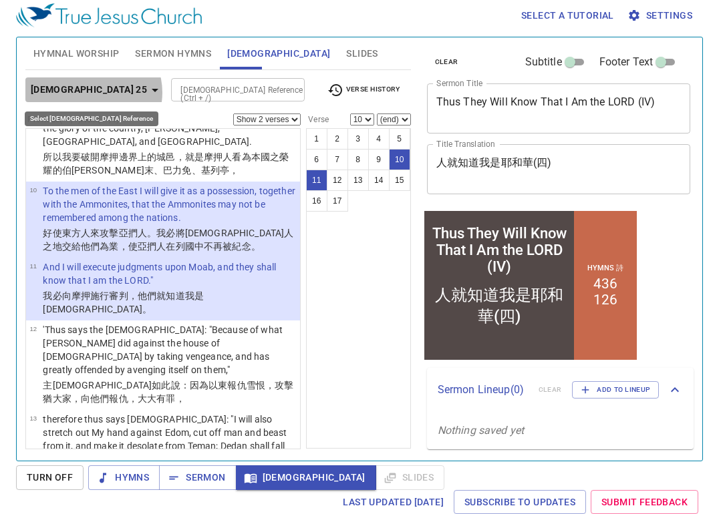
click at [147, 92] on icon "button" at bounding box center [155, 90] width 16 height 16
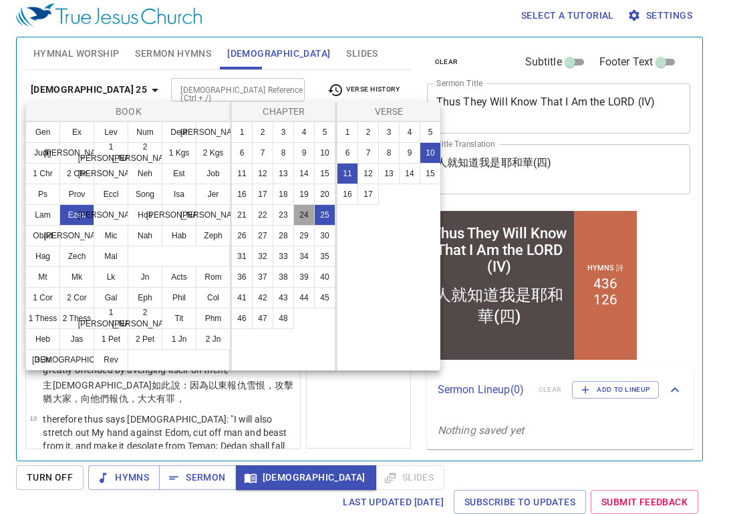
click at [307, 213] on button "24" at bounding box center [303, 214] width 21 height 21
select select "1"
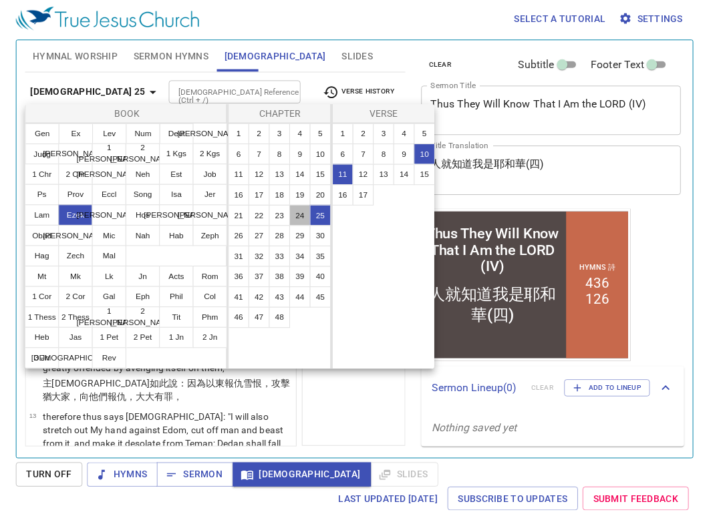
scroll to position [0, 0]
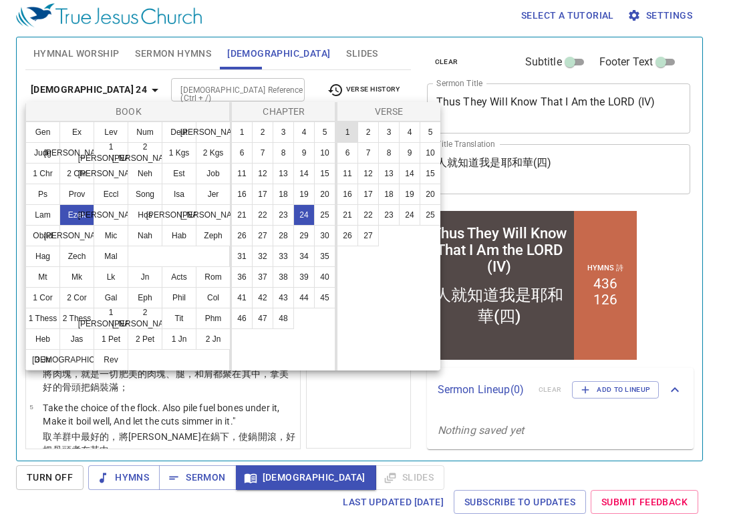
click at [349, 128] on button "1" at bounding box center [347, 132] width 21 height 21
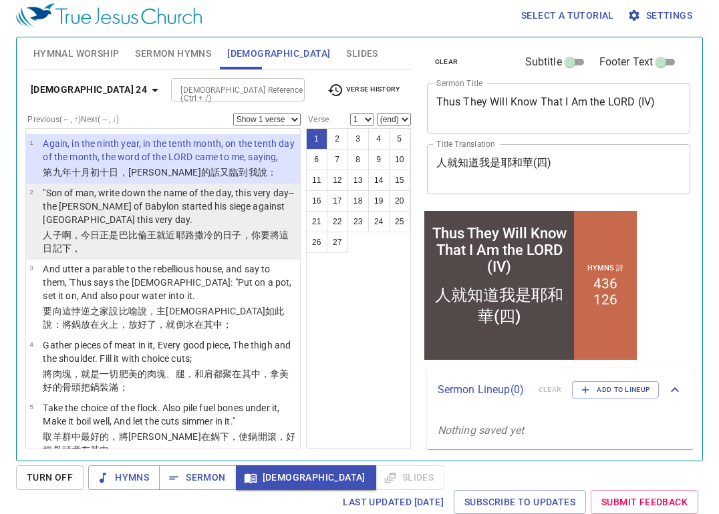
click at [239, 242] on p "人 子 啊，今日 正是巴比倫 王 就近 耶路撒冷 的日子 ，你要將這日 記下 ，" at bounding box center [169, 241] width 253 height 27
select select "2"
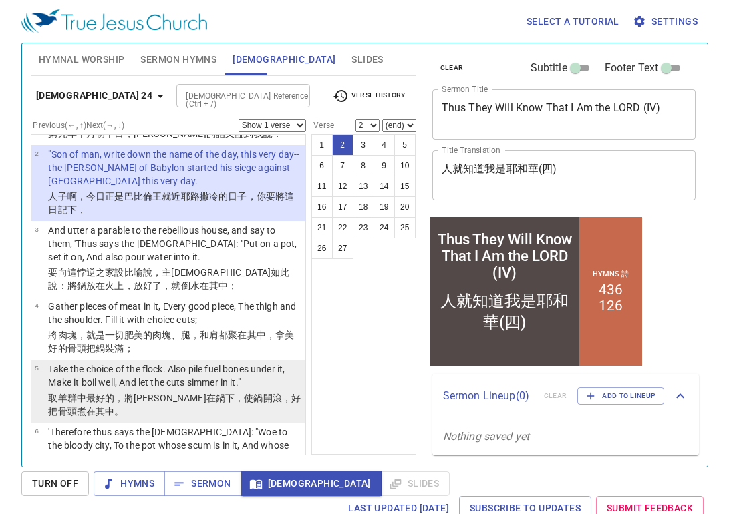
scroll to position [67, 0]
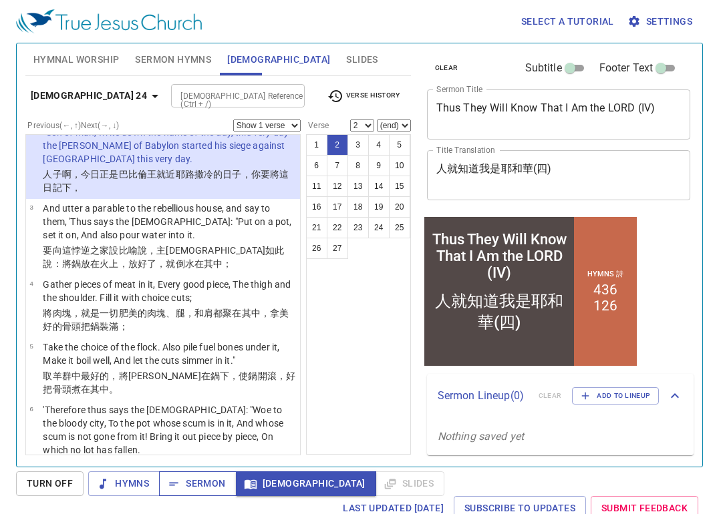
click at [0, 0] on span "Sermon" at bounding box center [0, 0] width 0 height 0
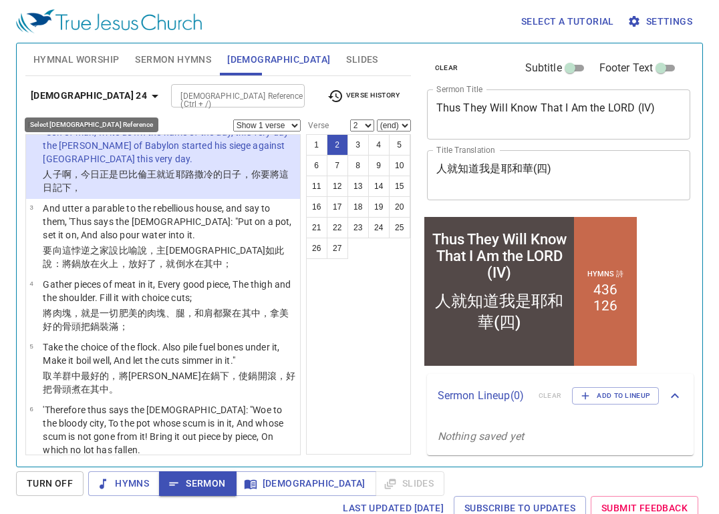
click at [147, 101] on icon "button" at bounding box center [155, 96] width 16 height 16
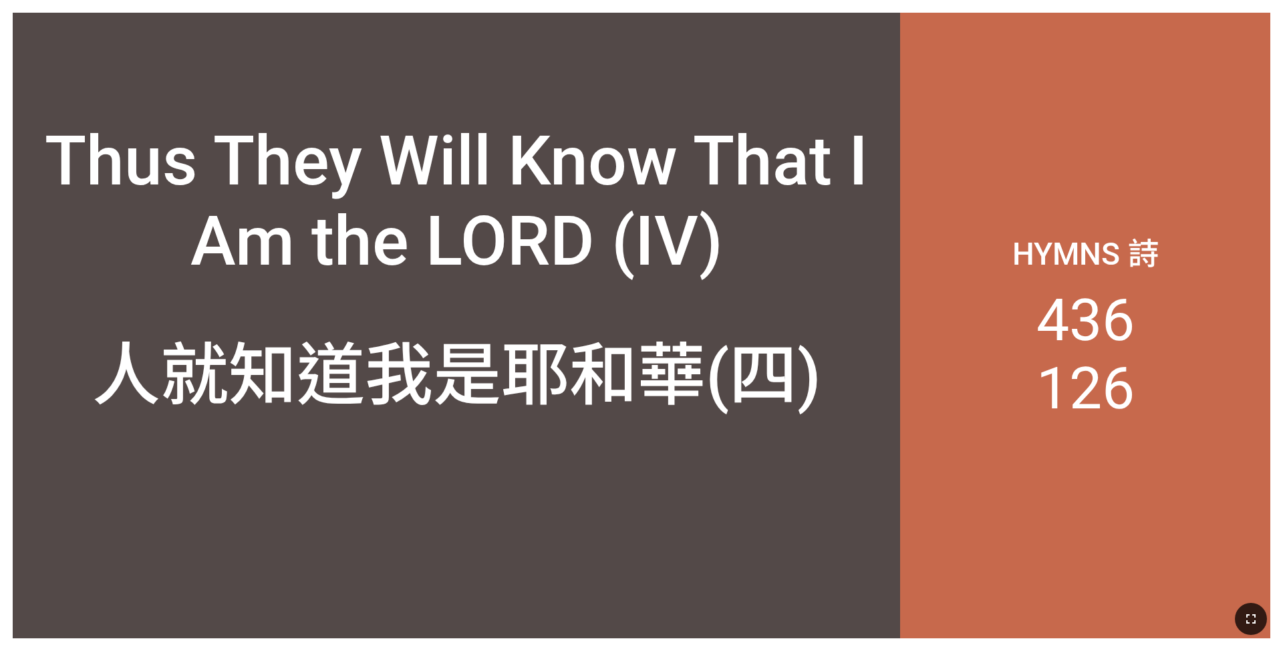
click at [534, 426] on icon "button" at bounding box center [1251, 619] width 16 height 16
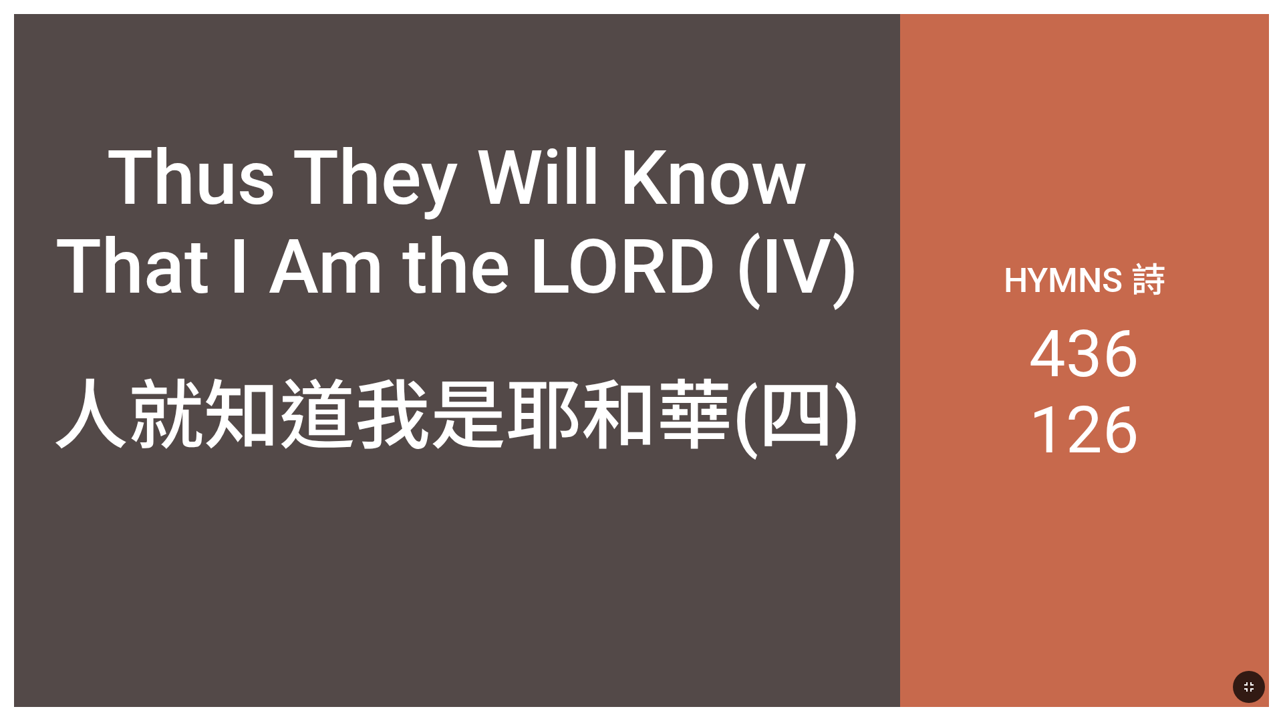
click at [534, 426] on icon "button" at bounding box center [1249, 687] width 16 height 16
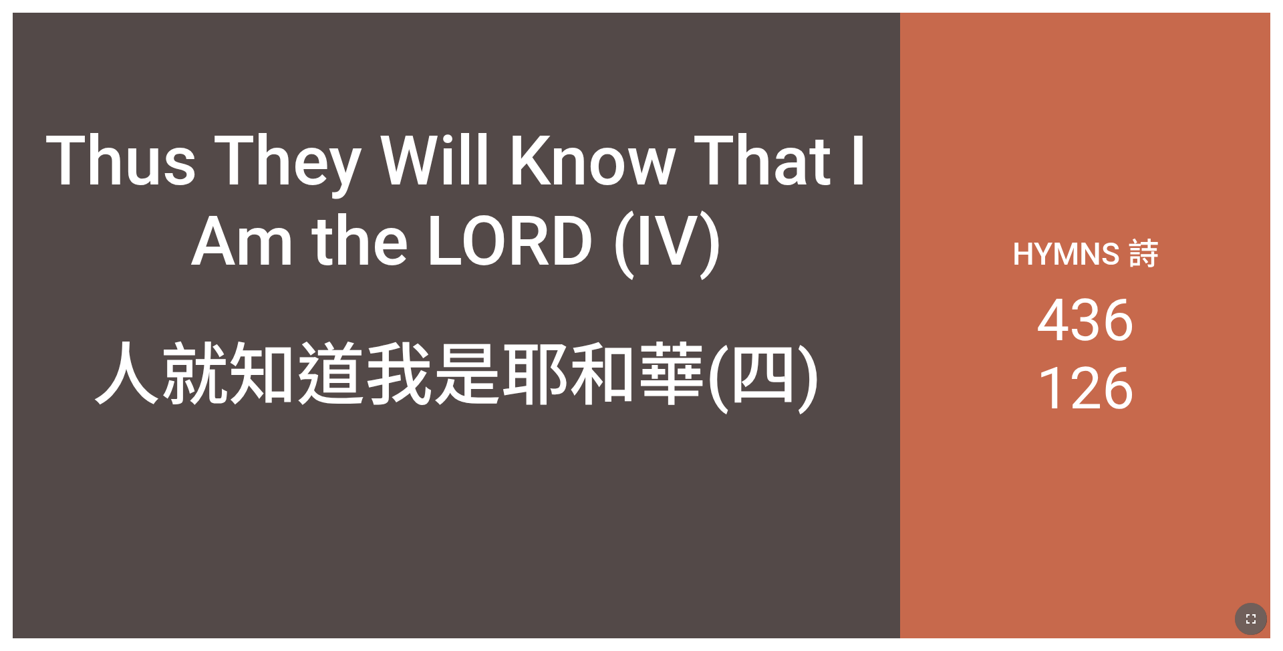
click at [534, 426] on icon "button" at bounding box center [1250, 618] width 9 height 9
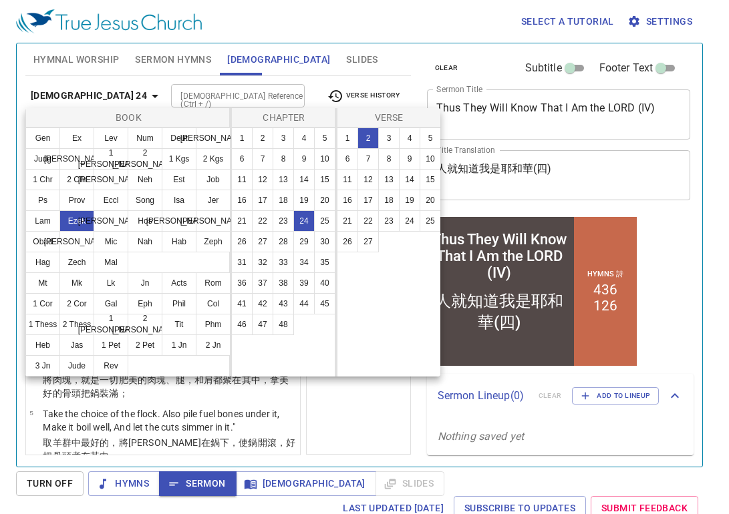
click at [322, 265] on button "35" at bounding box center [324, 262] width 21 height 21
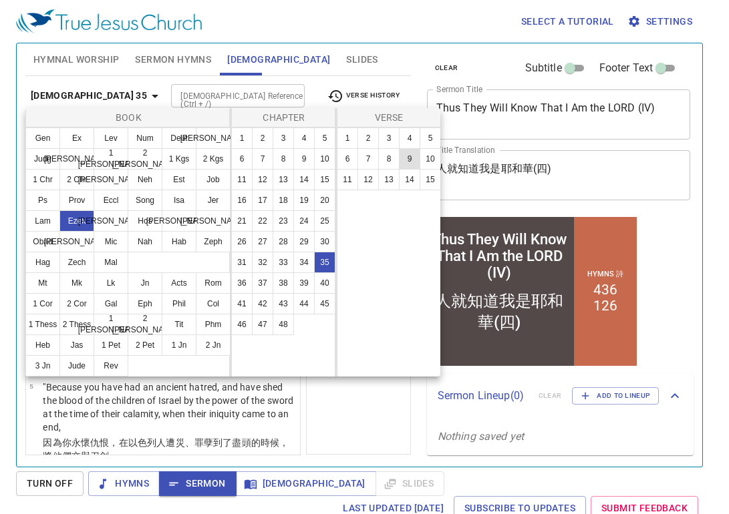
click at [0, 0] on button "9" at bounding box center [0, 0] width 0 height 0
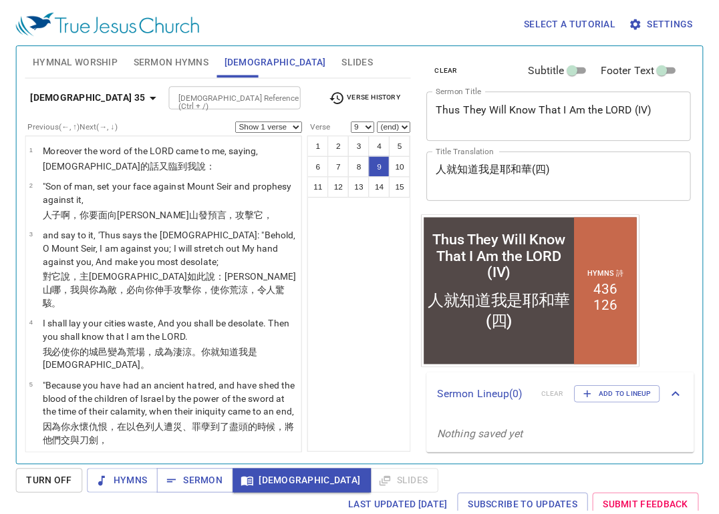
scroll to position [406, 0]
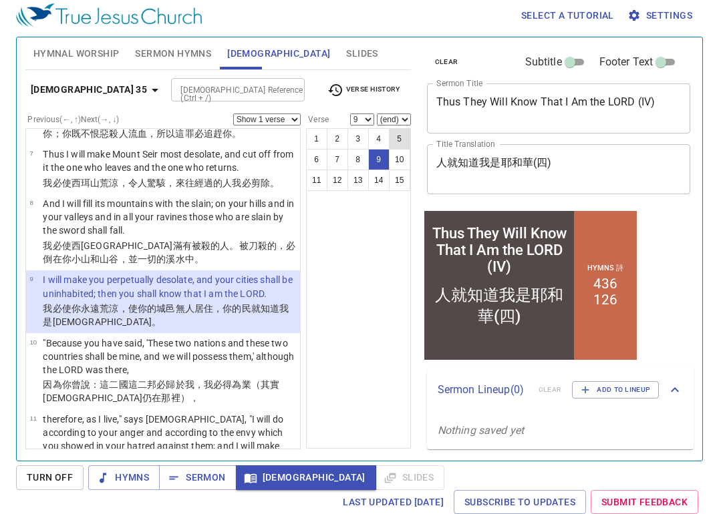
click at [394, 136] on button "5" at bounding box center [399, 138] width 21 height 21
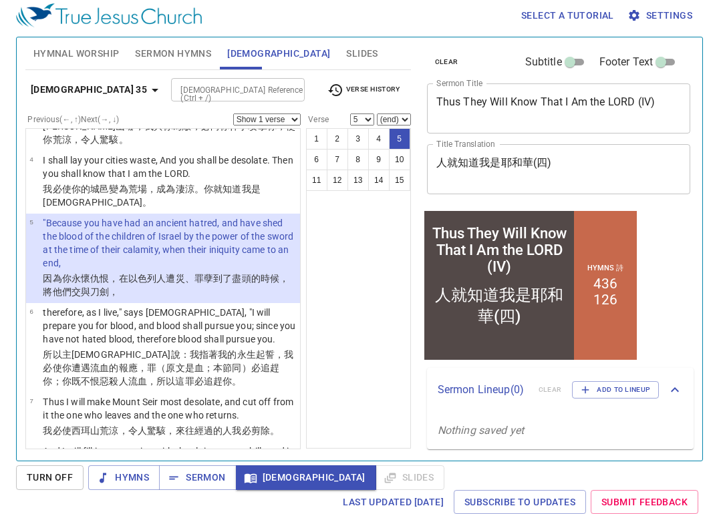
scroll to position [182, 0]
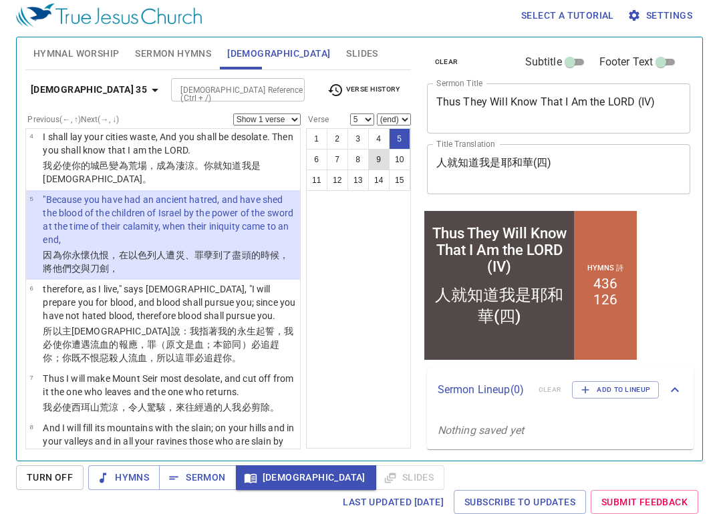
click at [381, 159] on button "9" at bounding box center [378, 159] width 21 height 21
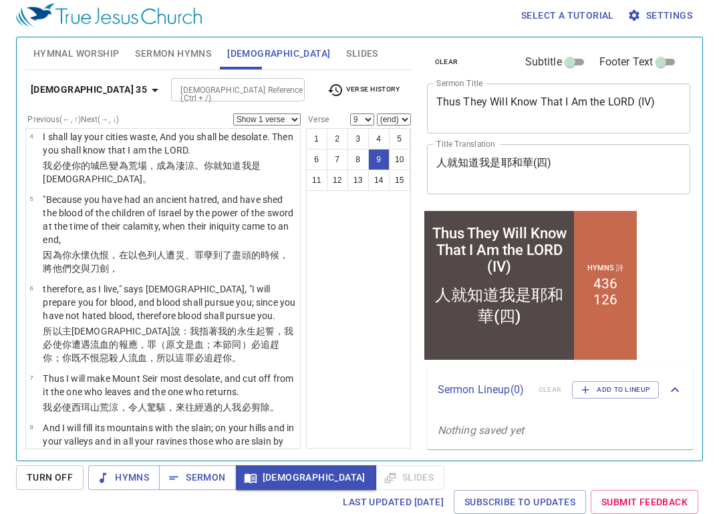
scroll to position [406, 0]
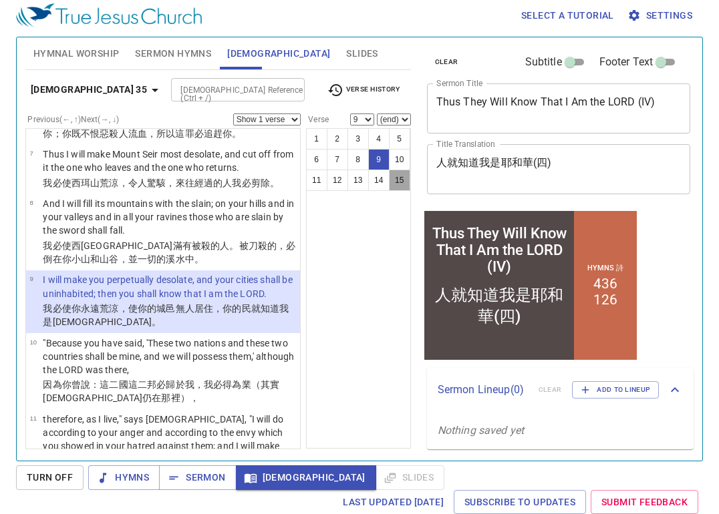
click at [397, 181] on button "15" at bounding box center [399, 180] width 21 height 21
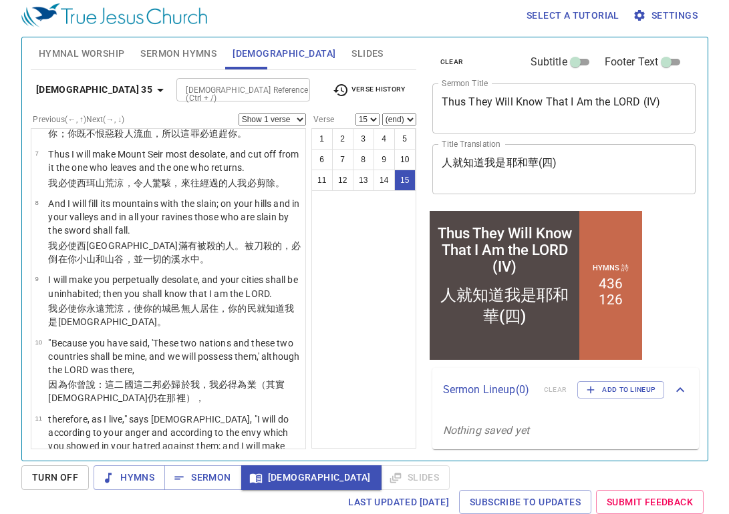
scroll to position [754, 0]
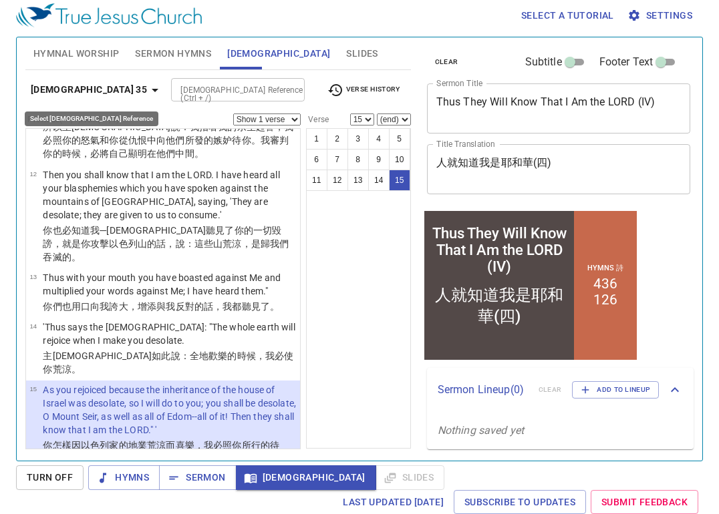
click at [147, 86] on icon "button" at bounding box center [155, 90] width 16 height 16
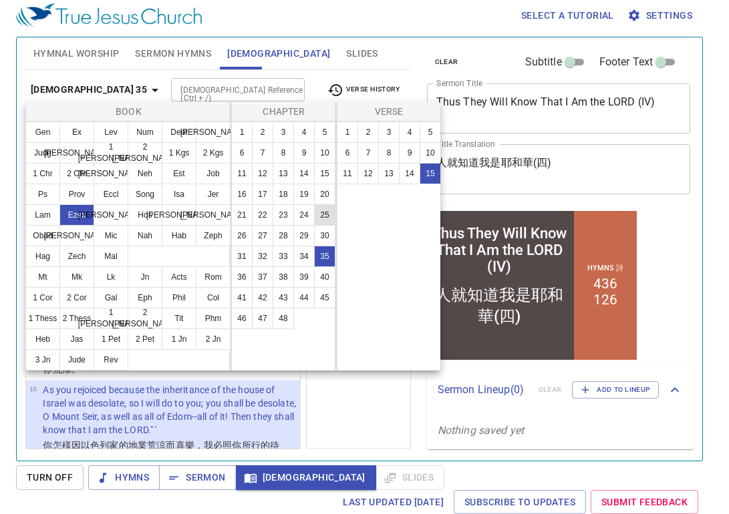
click at [318, 214] on button "25" at bounding box center [324, 214] width 21 height 21
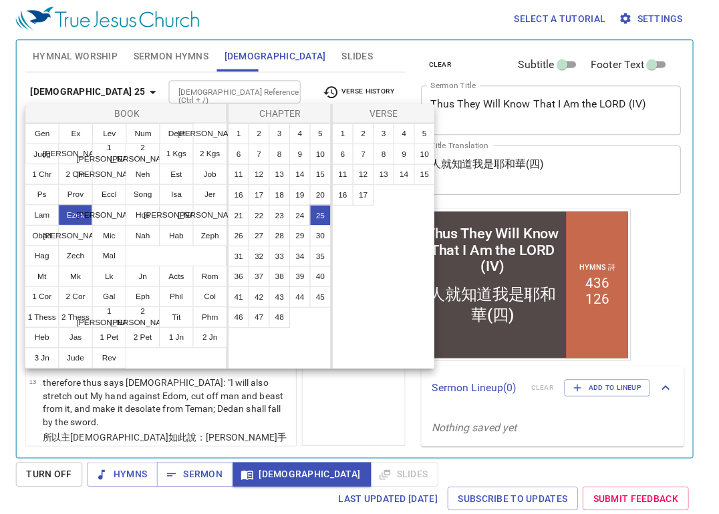
scroll to position [0, 0]
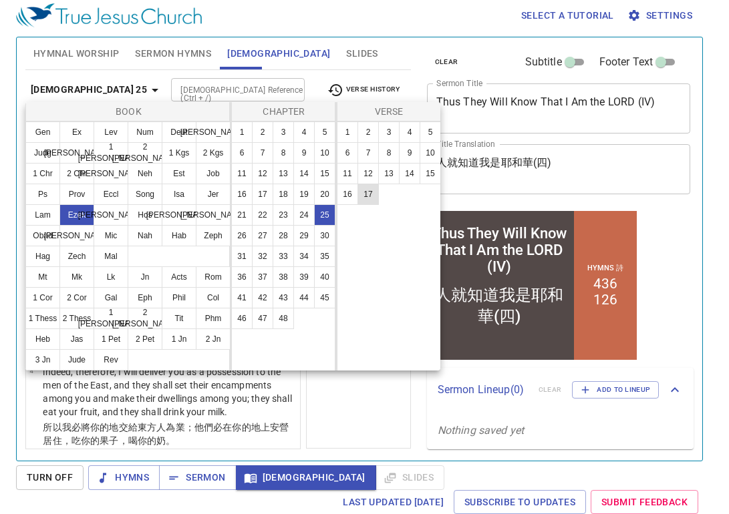
click at [0, 0] on button "17" at bounding box center [0, 0] width 0 height 0
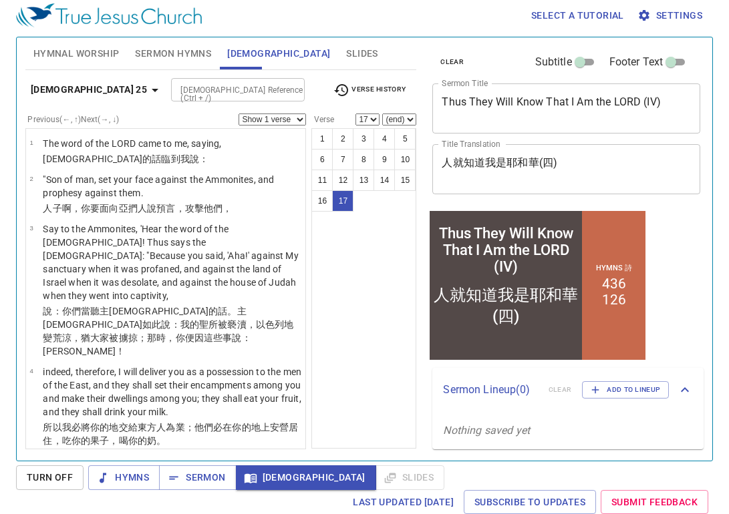
scroll to position [1026, 0]
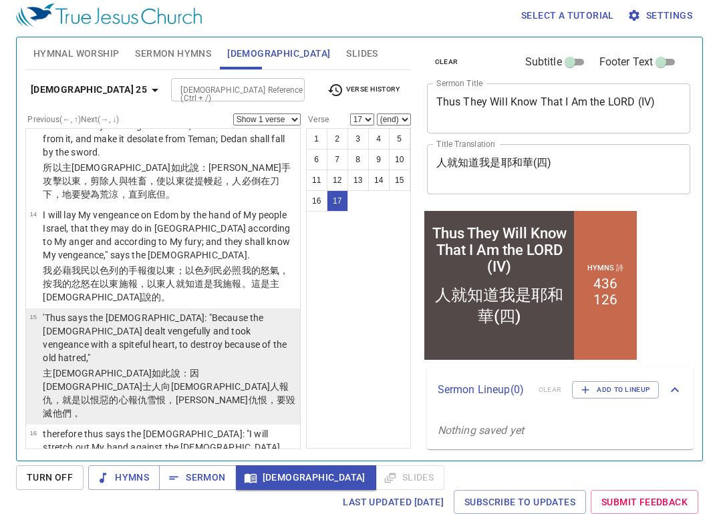
click at [144, 311] on p "'Thus says the Lord GOD: "Because the Philistines dealt vengefully and took ven…" at bounding box center [169, 337] width 253 height 53
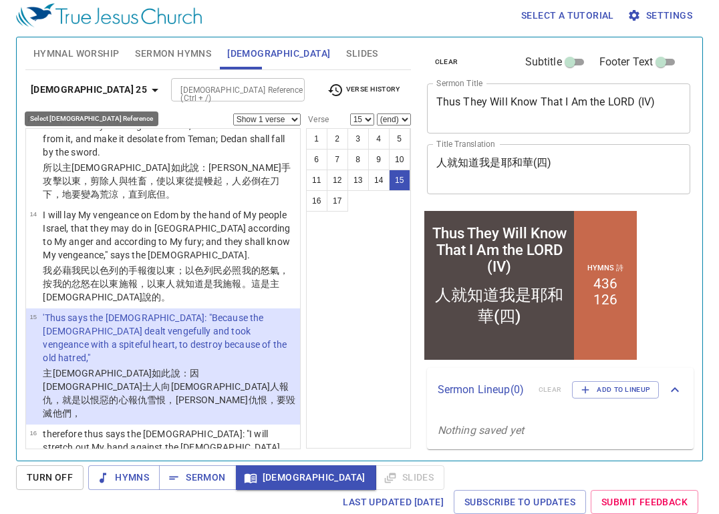
click at [147, 92] on icon "button" at bounding box center [155, 90] width 16 height 16
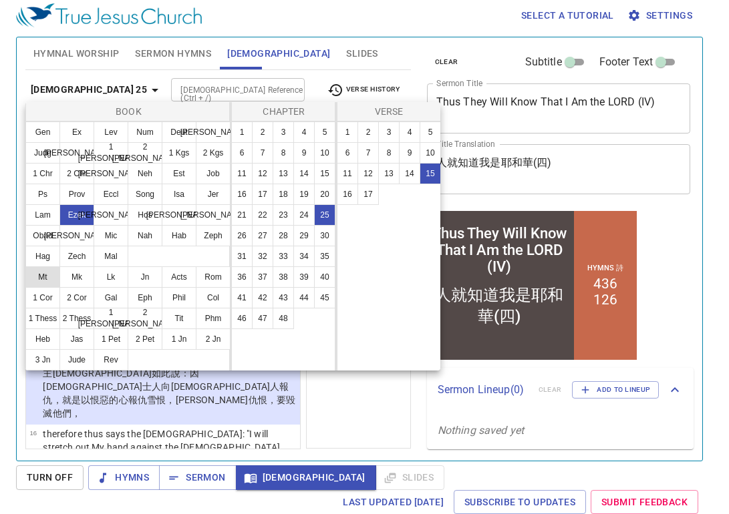
click at [0, 0] on button "Mt" at bounding box center [0, 0] width 0 height 0
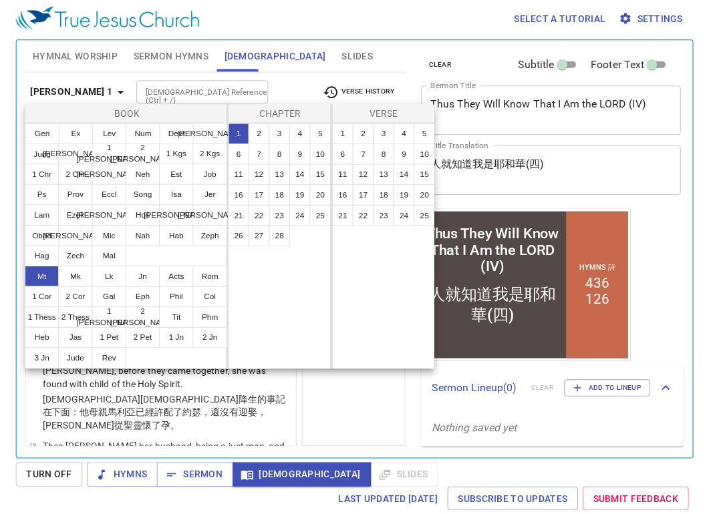
scroll to position [0, 0]
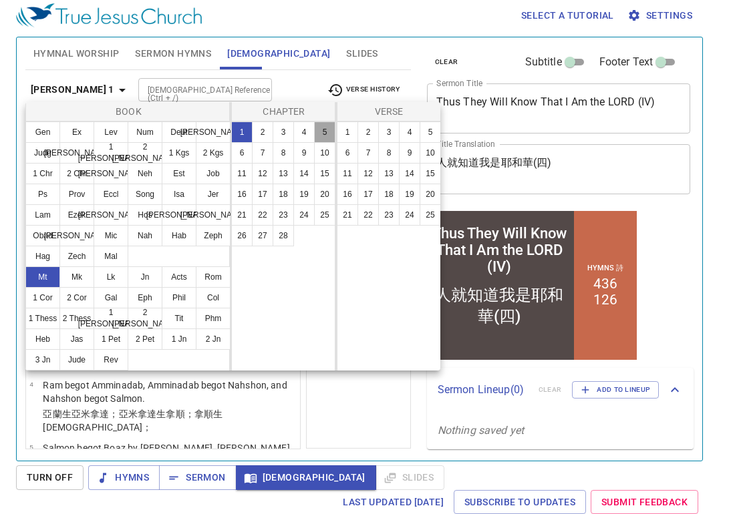
click at [0, 0] on button "5" at bounding box center [0, 0] width 0 height 0
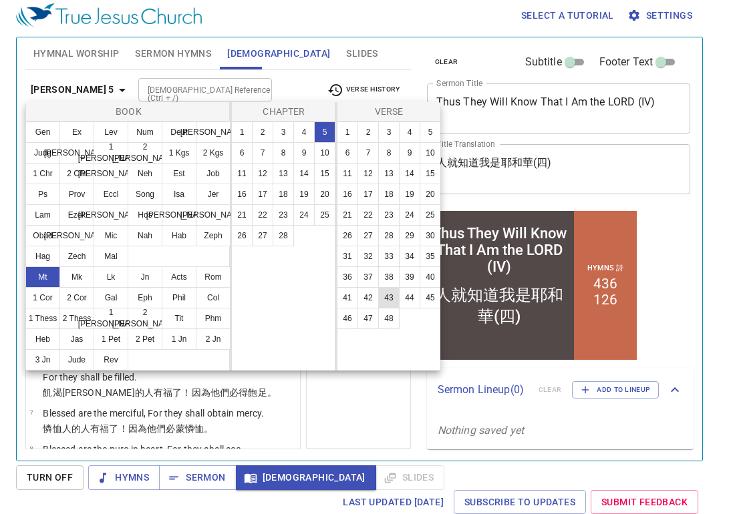
click at [391, 297] on button "43" at bounding box center [388, 297] width 21 height 21
select select "43"
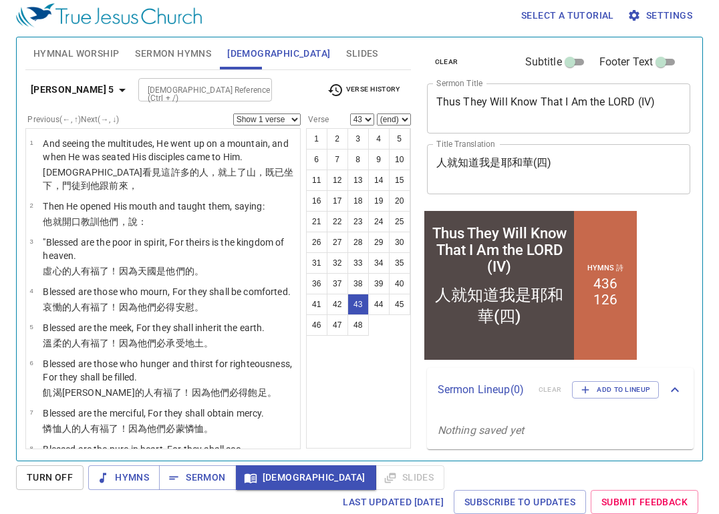
scroll to position [2549, 0]
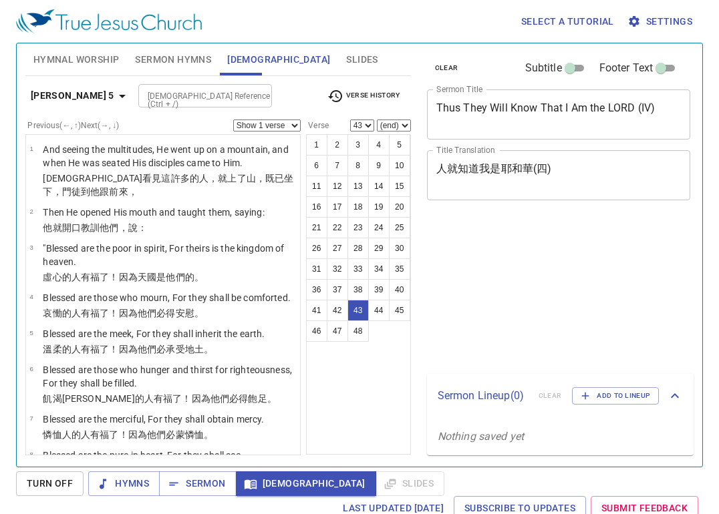
select select "43"
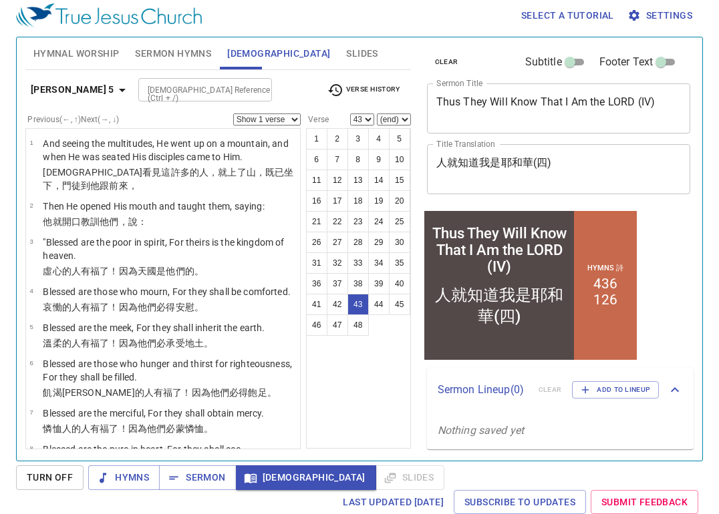
scroll to position [2549, 0]
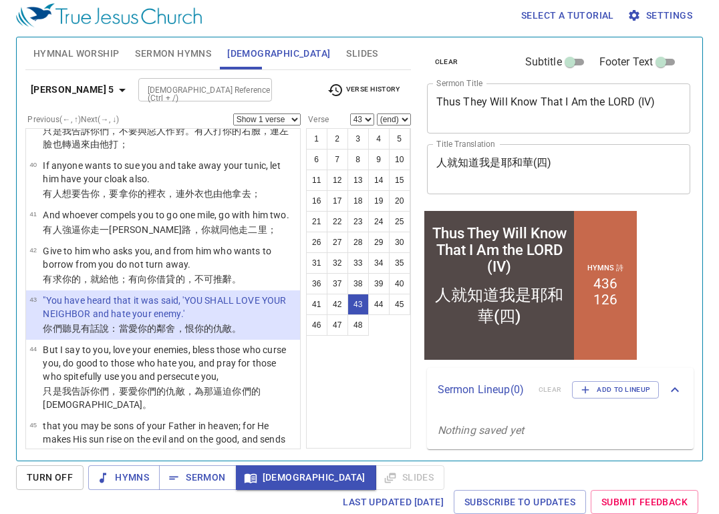
click at [292, 119] on select "Show 1 verse Show 2 verses Show 3 verses Show 4 verses Show 5 verses" at bounding box center [266, 120] width 67 height 12
select select "2"
click at [233, 114] on select "Show 1 verse Show 2 verses Show 3 verses Show 4 verses Show 5 verses" at bounding box center [266, 120] width 67 height 12
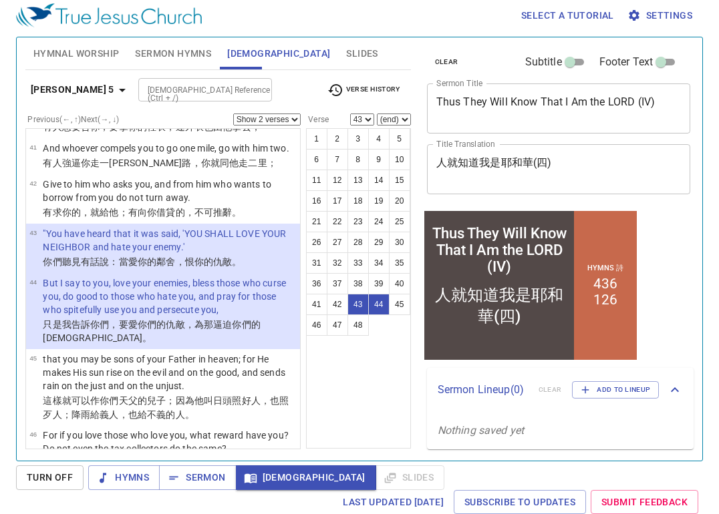
scroll to position [2682, 0]
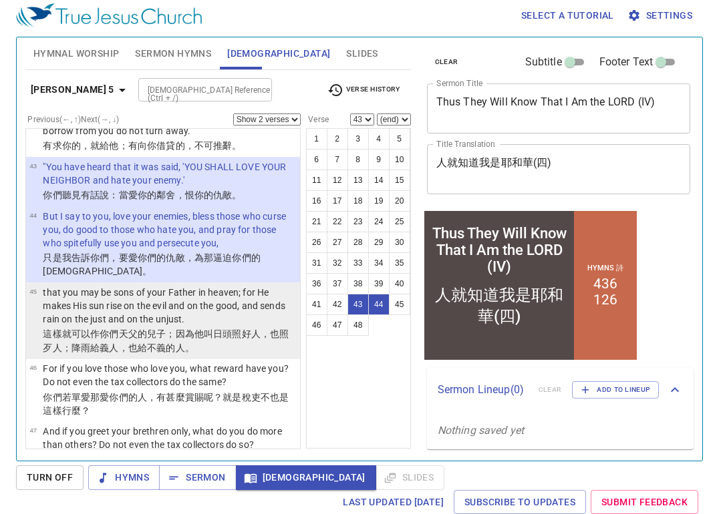
click at [208, 286] on p "that you may be sons of your Father in heaven; for He makes His sun rise on the…" at bounding box center [169, 306] width 253 height 40
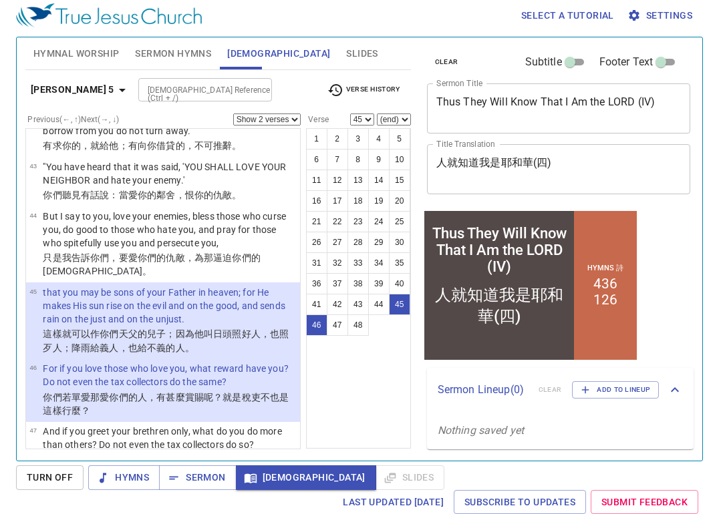
scroll to position [2746, 0]
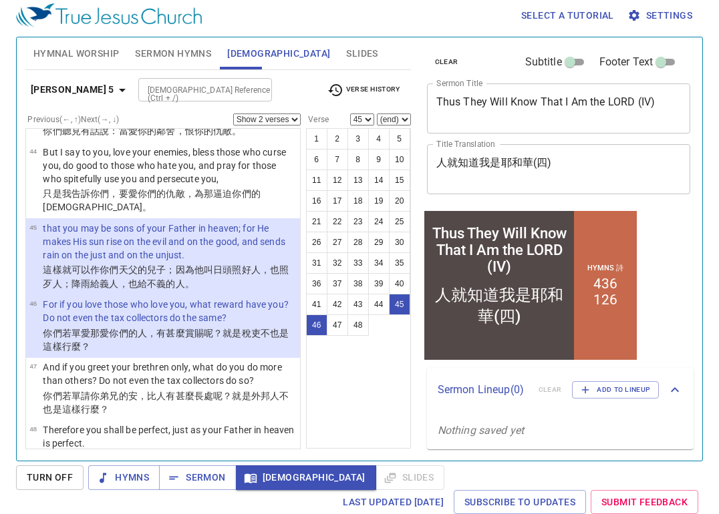
click at [170, 327] on p "你們若 單愛 那 愛 你們 的人，有 甚麼 賞賜 呢？就是 稅吏 不也是 這樣 行 麼？" at bounding box center [169, 340] width 253 height 27
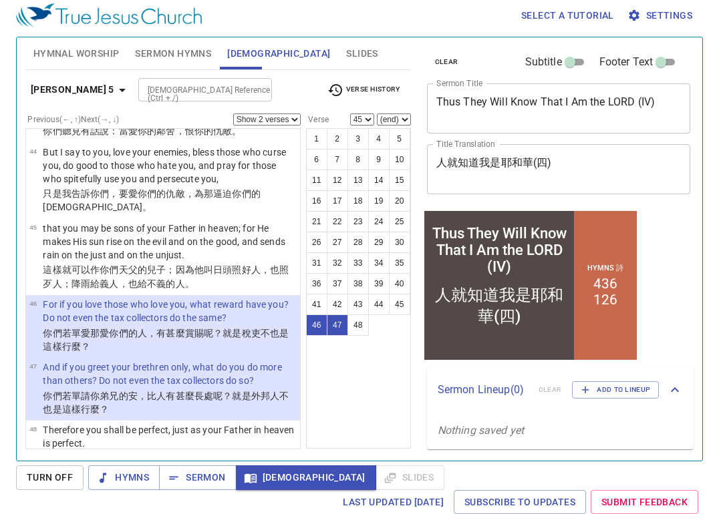
select select "46"
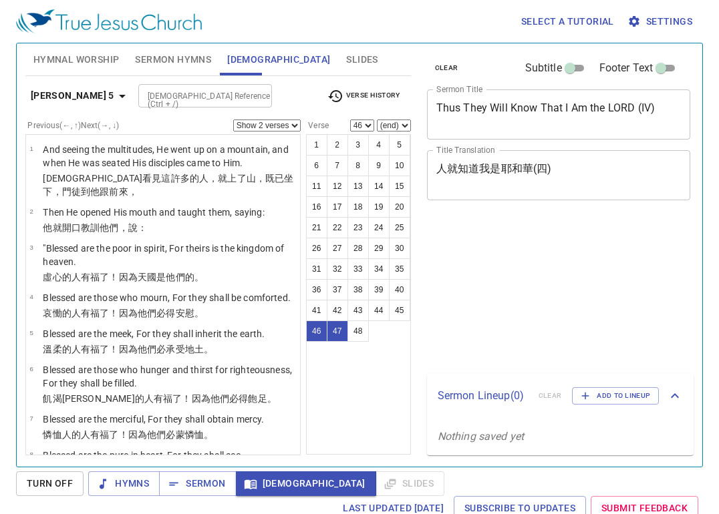
select select "2"
select select "46"
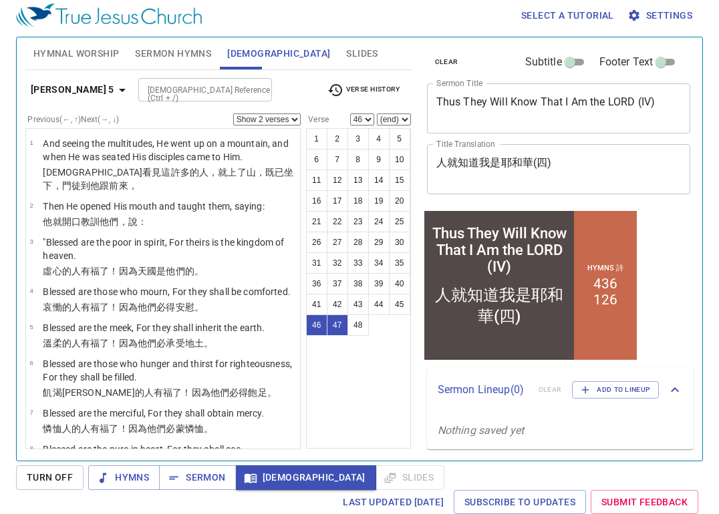
scroll to position [2746, 0]
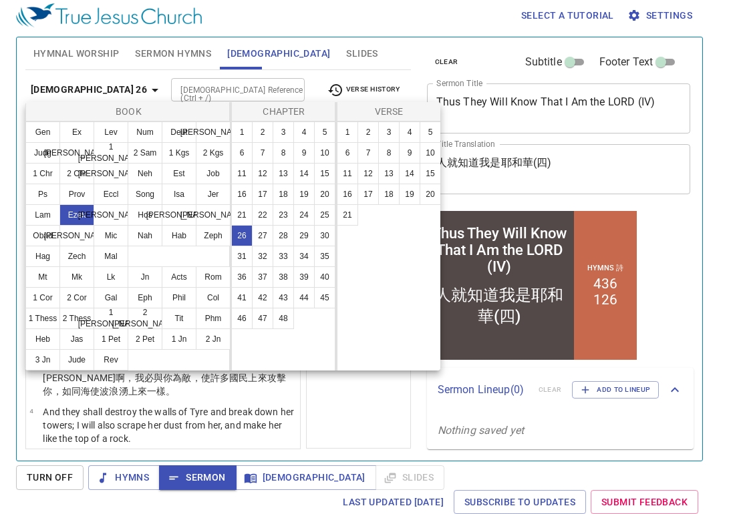
scroll to position [6, 0]
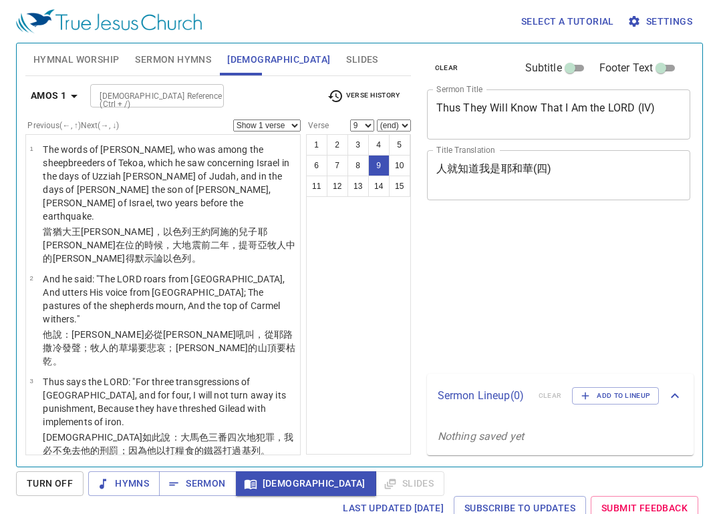
select select "9"
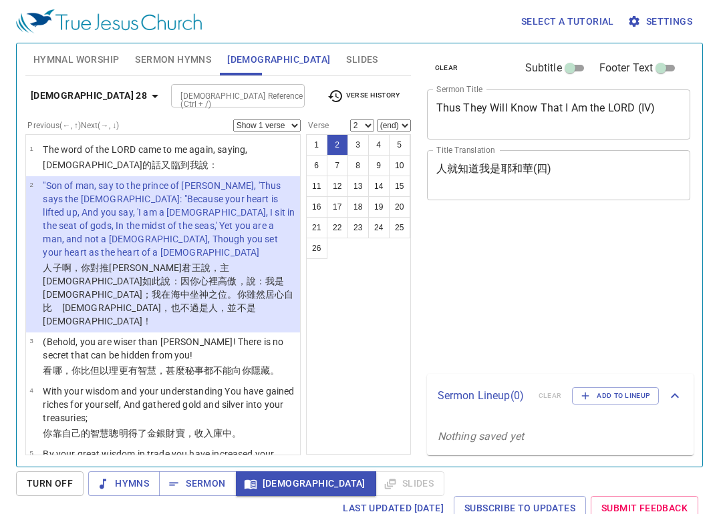
select select "2"
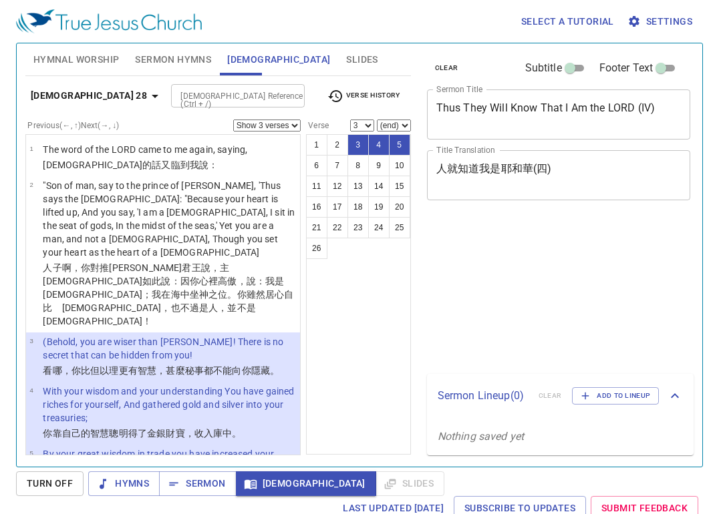
select select "3"
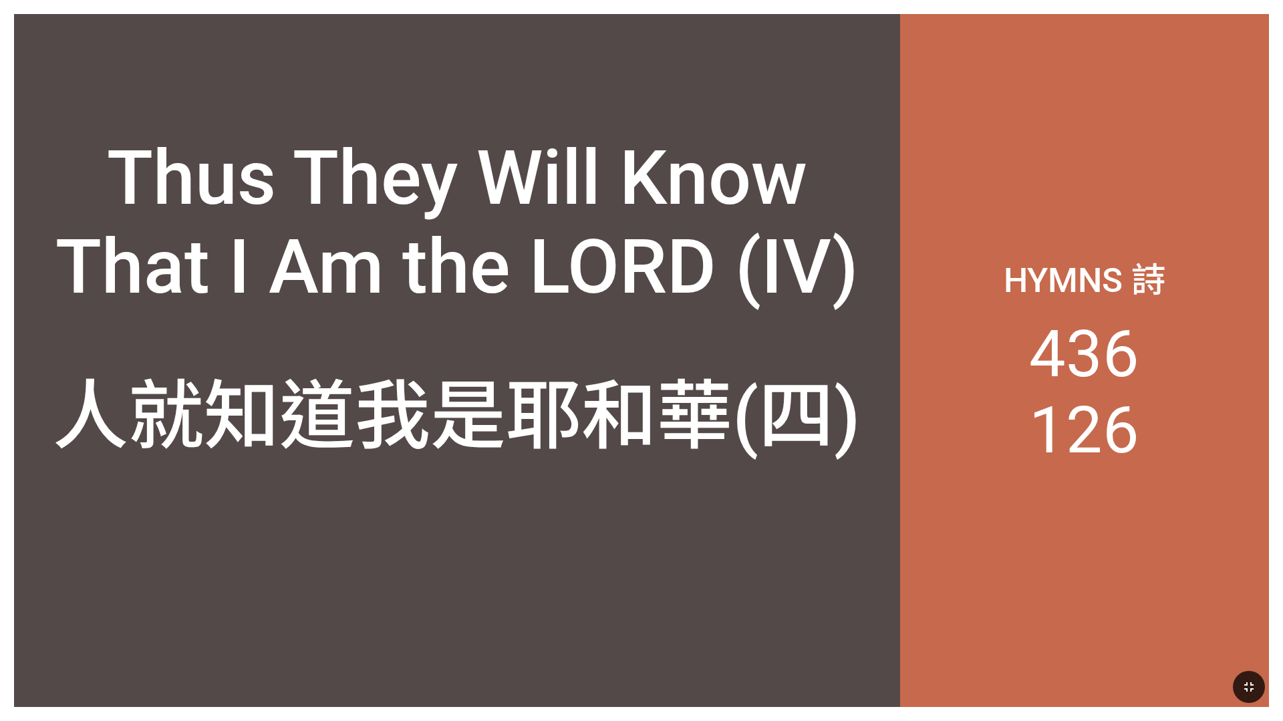
click at [1247, 681] on icon "button" at bounding box center [1249, 687] width 16 height 16
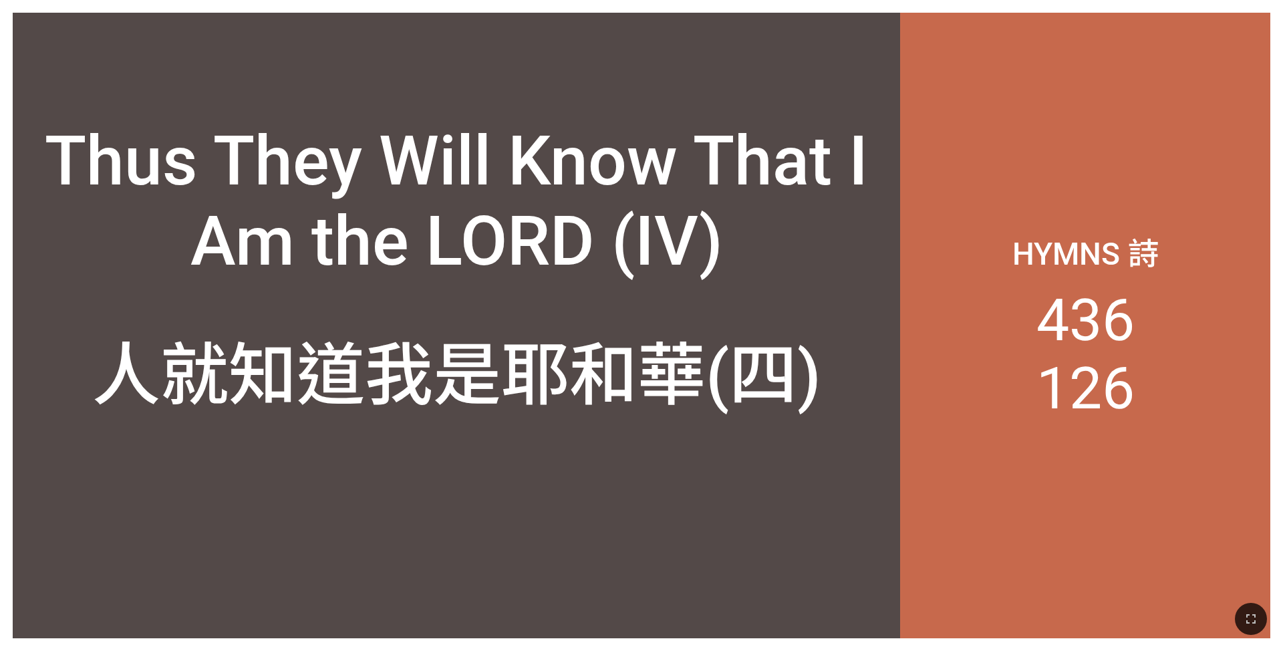
drag, startPoint x: 1244, startPoint y: 620, endPoint x: 1226, endPoint y: 651, distance: 36.2
click at [1244, 620] on icon "button" at bounding box center [1251, 619] width 16 height 16
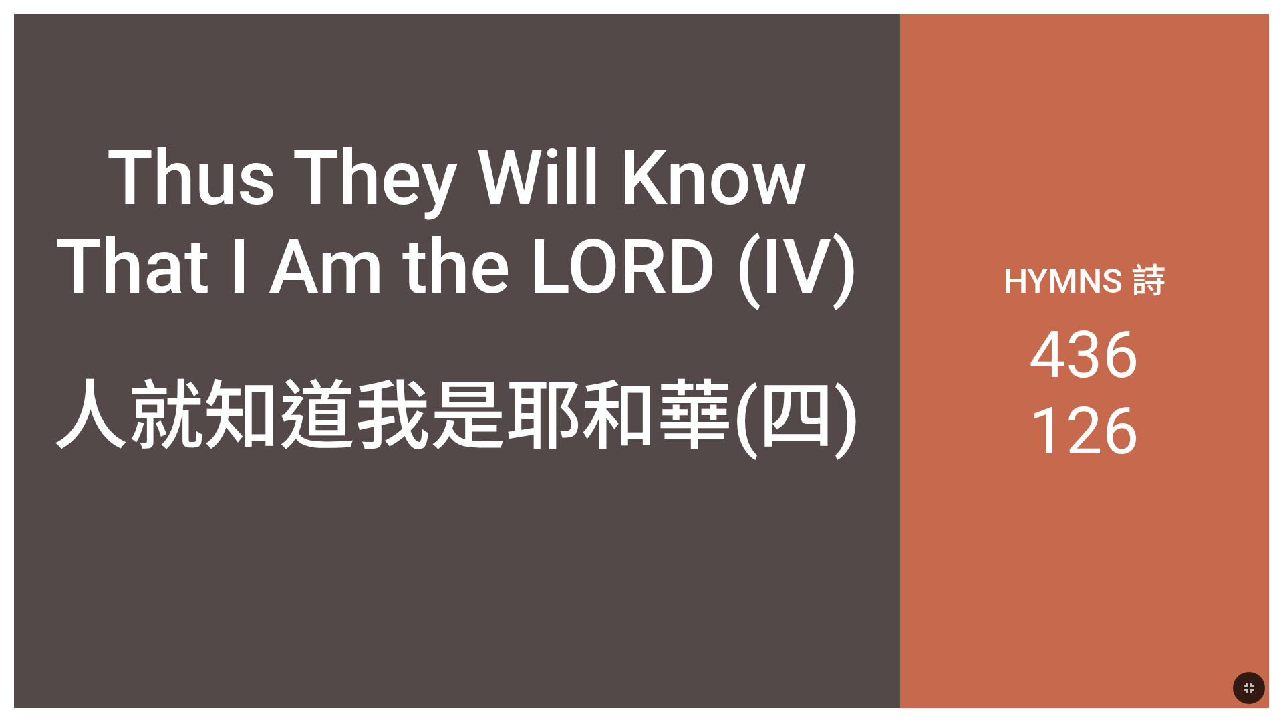
drag, startPoint x: 1241, startPoint y: 689, endPoint x: 1241, endPoint y: 650, distance: 39.4
click at [1241, 689] on icon "button" at bounding box center [1249, 687] width 16 height 16
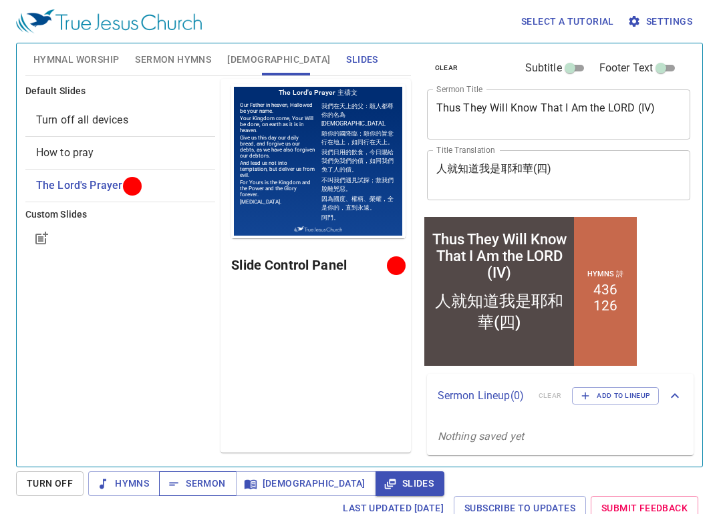
click at [208, 487] on span "Sermon" at bounding box center [197, 484] width 55 height 17
